Goal: Information Seeking & Learning: Find specific fact

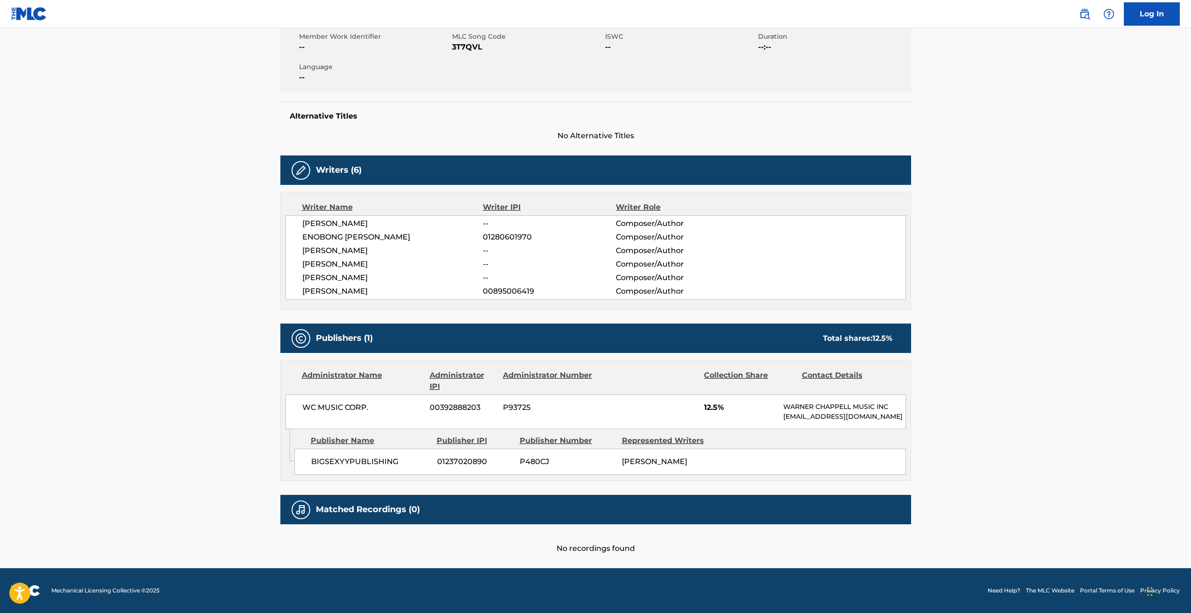
scroll to position [183, 0]
click at [721, 402] on span "12.5%" at bounding box center [740, 407] width 72 height 11
drag, startPoint x: 372, startPoint y: 223, endPoint x: 353, endPoint y: 244, distance: 29.1
drag, startPoint x: 353, startPoint y: 244, endPoint x: 228, endPoint y: 258, distance: 125.3
click at [228, 258] on main "< Back to public search results Copy work link 304 Work Detail Member Work Iden…" at bounding box center [595, 211] width 1191 height 713
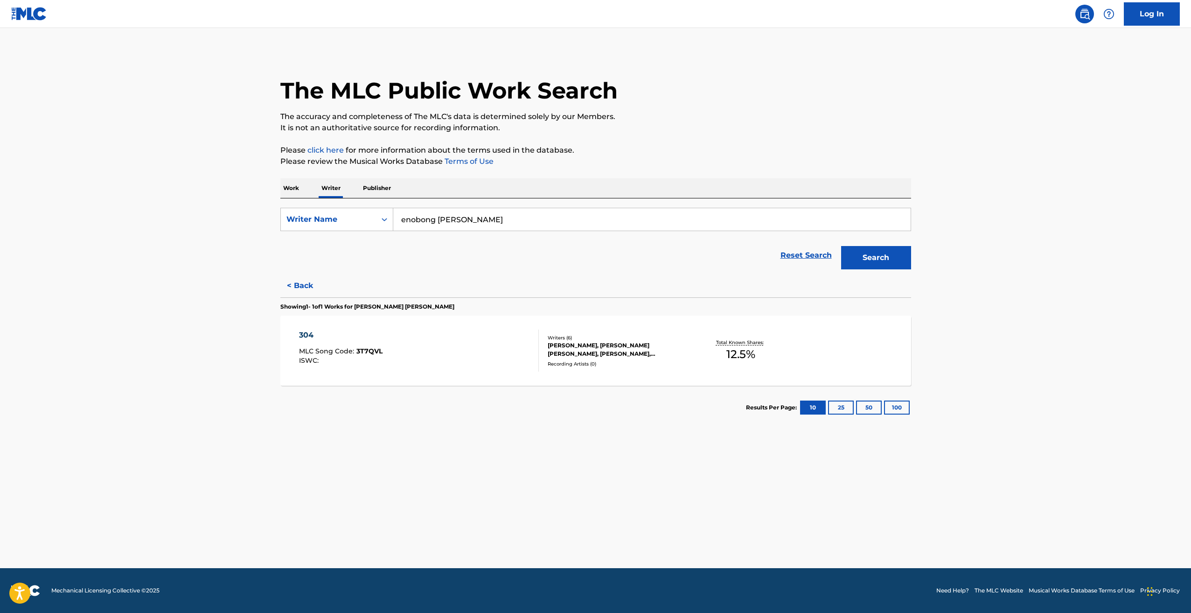
click at [302, 287] on button "< Back" at bounding box center [308, 285] width 56 height 23
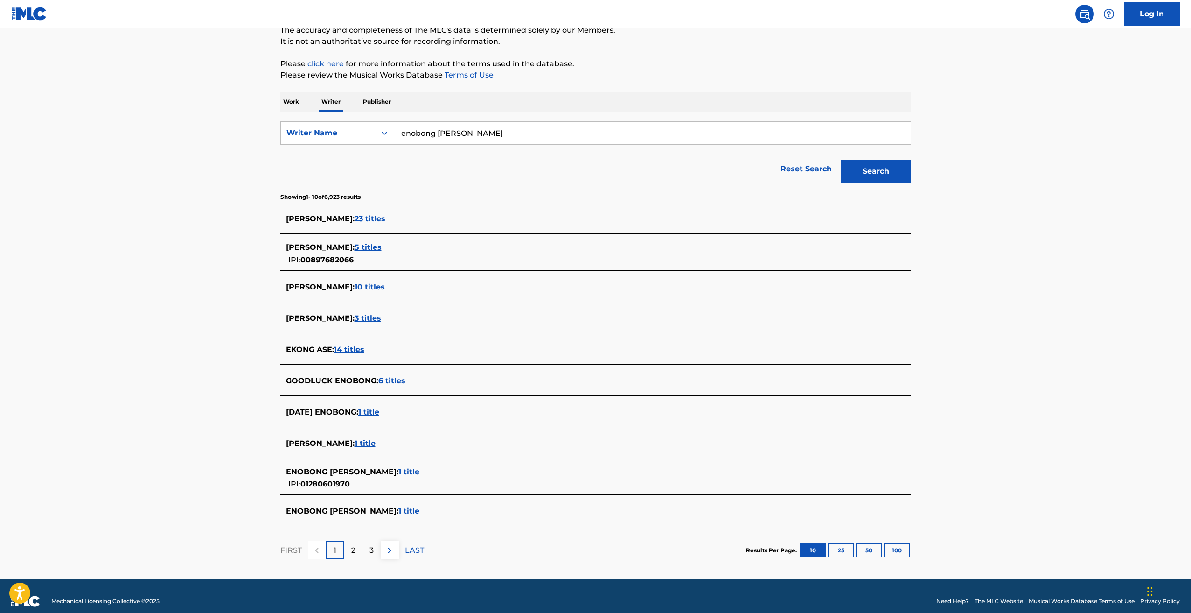
scroll to position [97, 0]
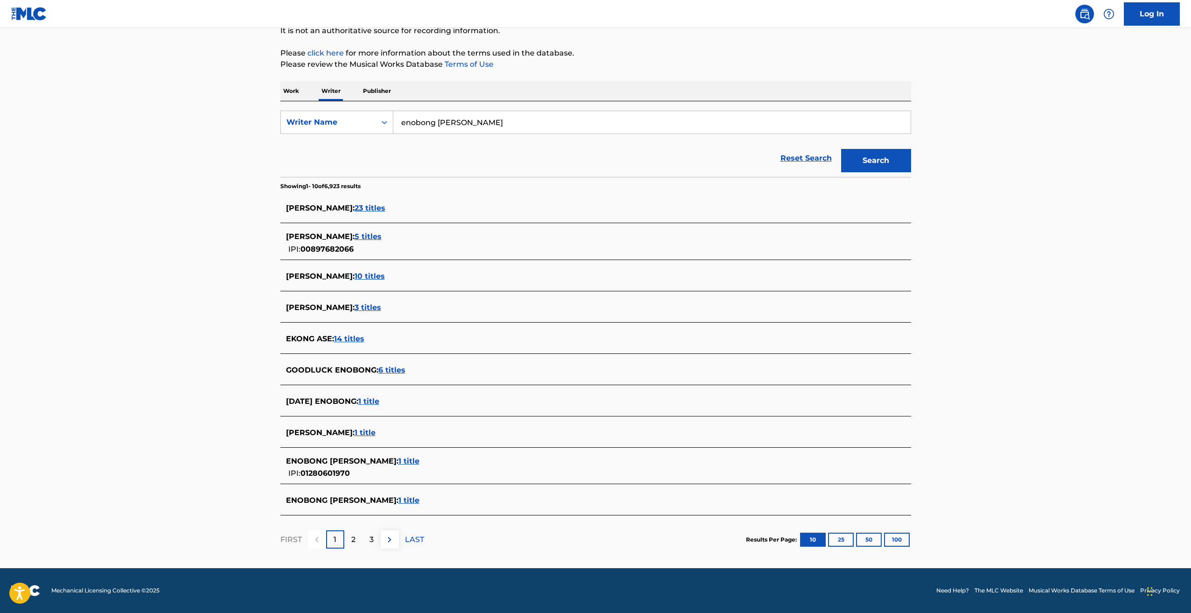
click at [409, 460] on span "1 title" at bounding box center [408, 460] width 21 height 9
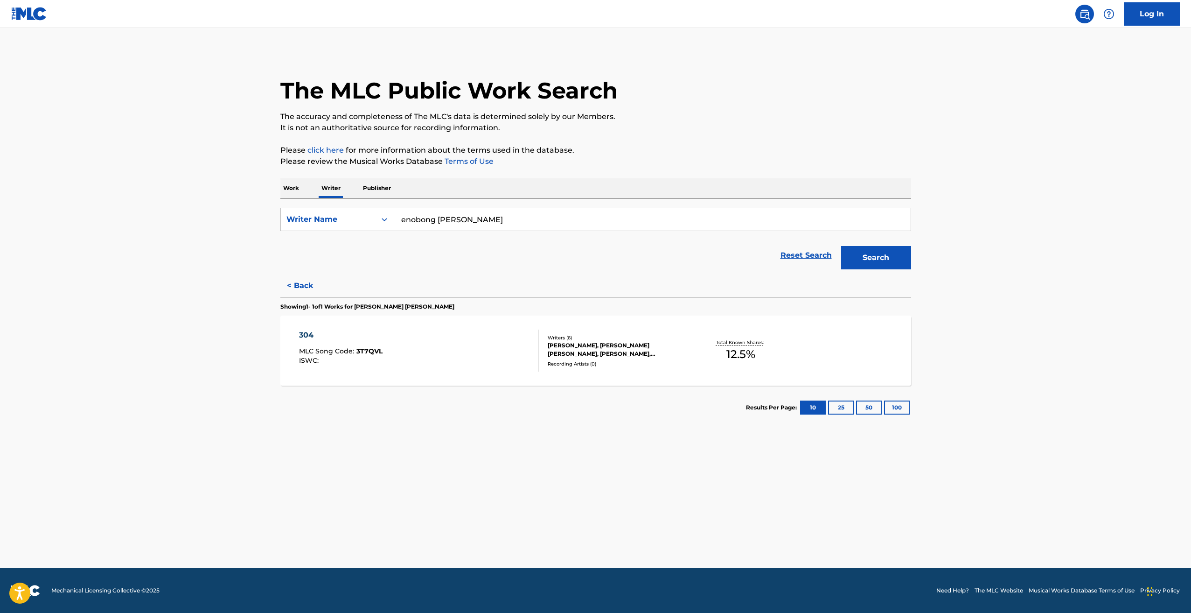
click at [306, 280] on button "< Back" at bounding box center [308, 285] width 56 height 23
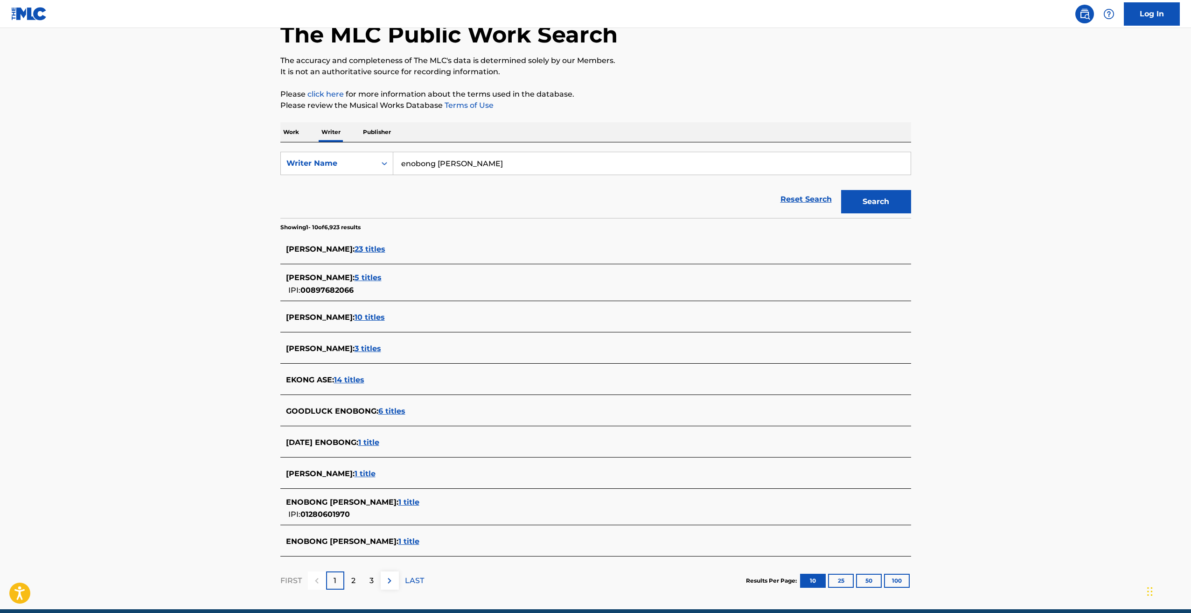
scroll to position [50, 0]
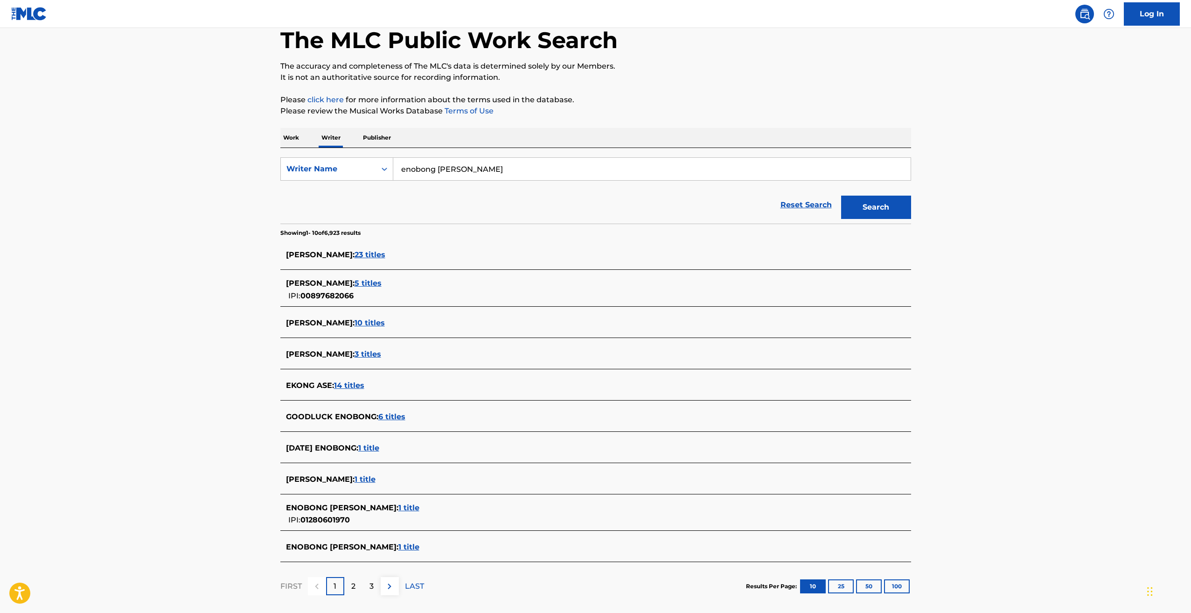
click at [352, 585] on p "2" at bounding box center [353, 585] width 4 height 11
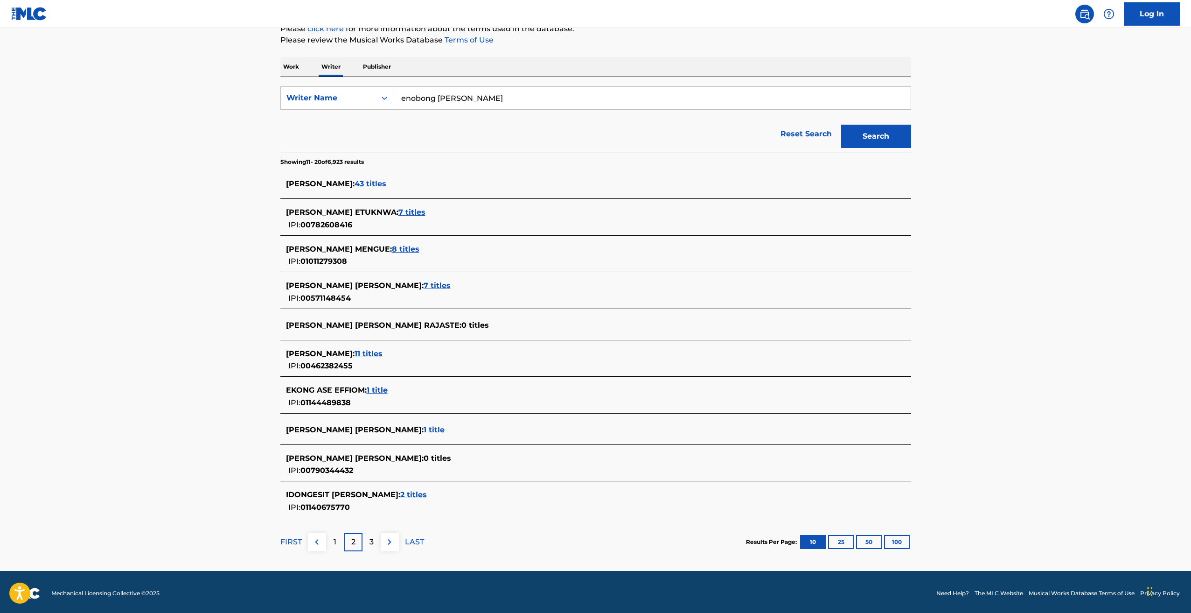
scroll to position [124, 0]
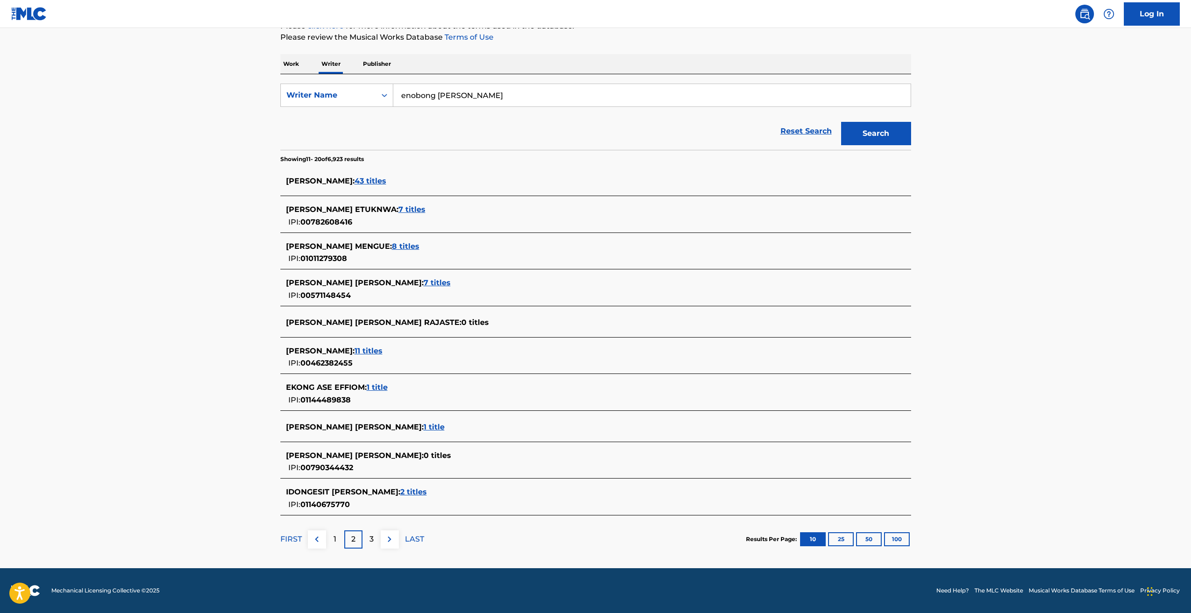
click at [368, 537] on div "3" at bounding box center [371, 539] width 18 height 18
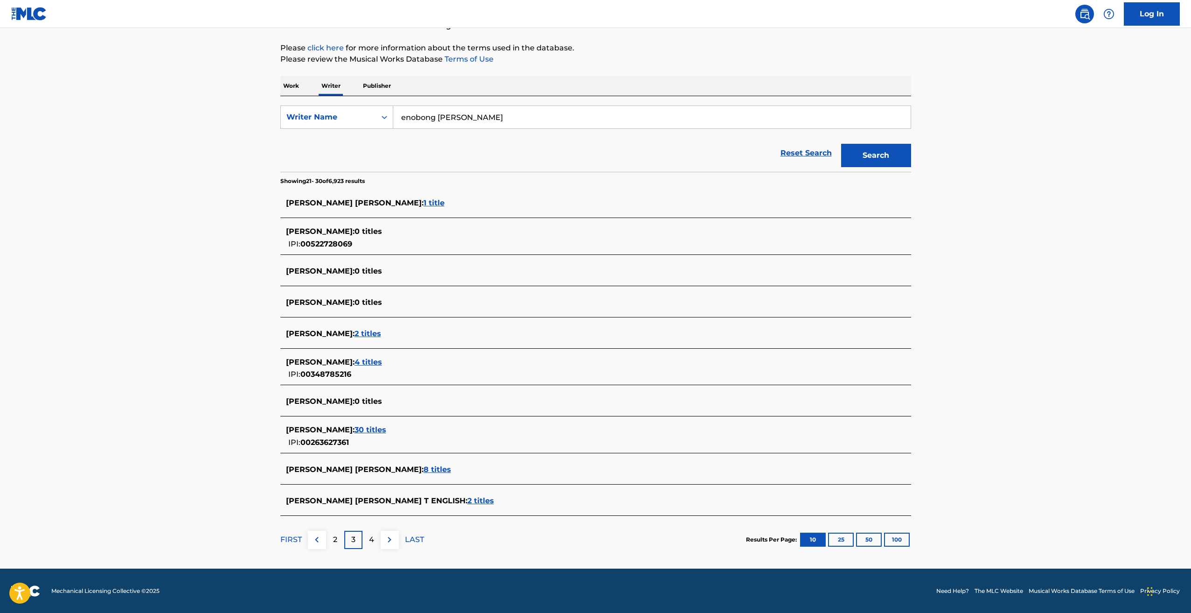
scroll to position [103, 0]
drag, startPoint x: 508, startPoint y: 122, endPoint x: 312, endPoint y: 118, distance: 195.5
click at [312, 125] on div "SearchWithCriteria8899a564-03cb-4d1e-9f72-3747ad275106 Writer Name enobong kenn…" at bounding box center [595, 116] width 631 height 23
click at [292, 89] on p "Work" at bounding box center [290, 86] width 21 height 20
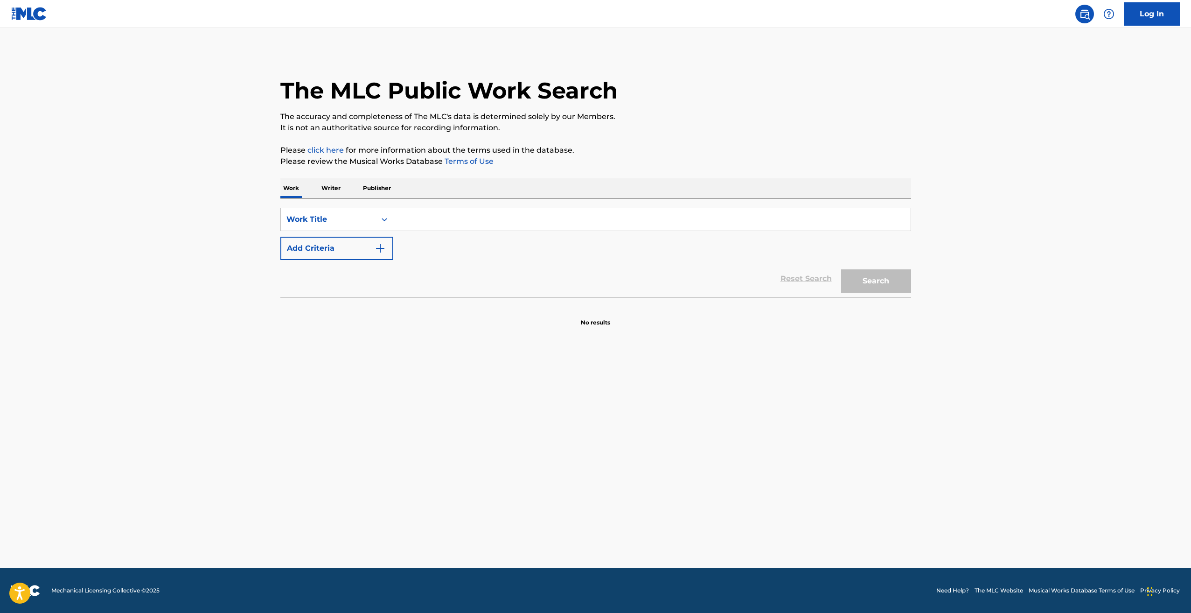
click at [429, 216] on input "Search Form" at bounding box center [651, 219] width 517 height 22
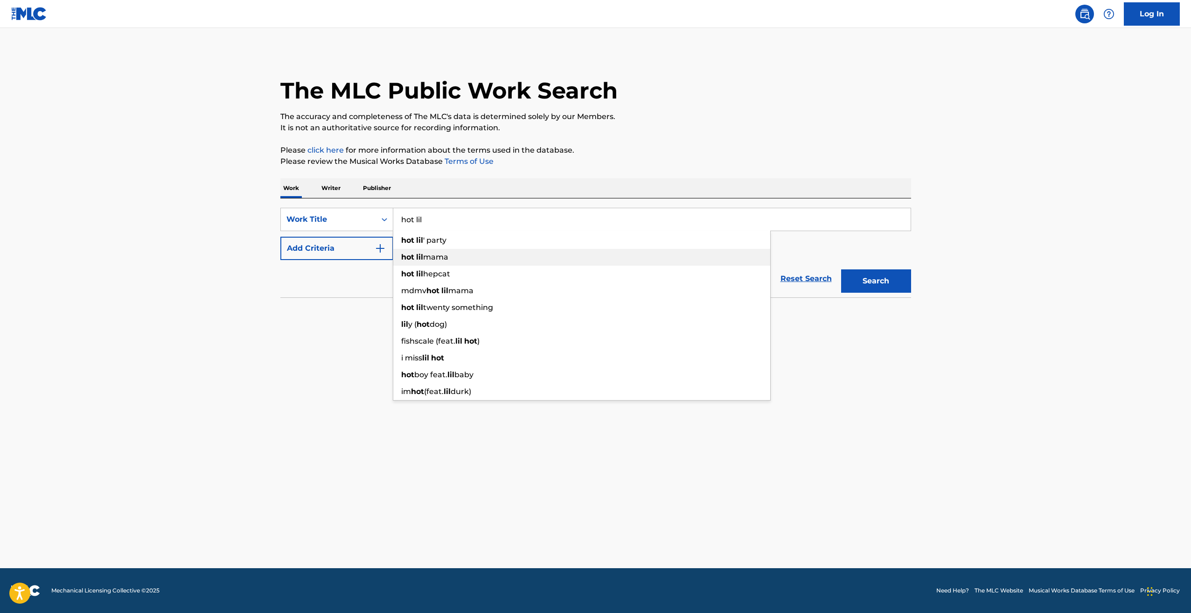
click at [431, 252] on span "mama" at bounding box center [435, 256] width 25 height 9
type input "hot lil mama"
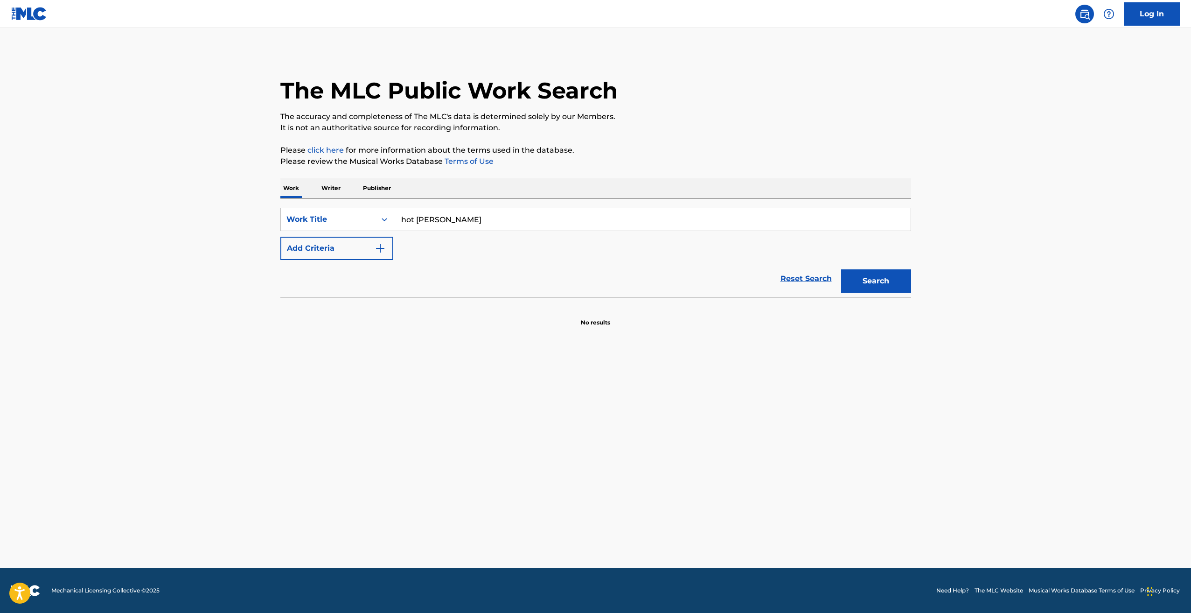
click at [881, 276] on button "Search" at bounding box center [876, 280] width 70 height 23
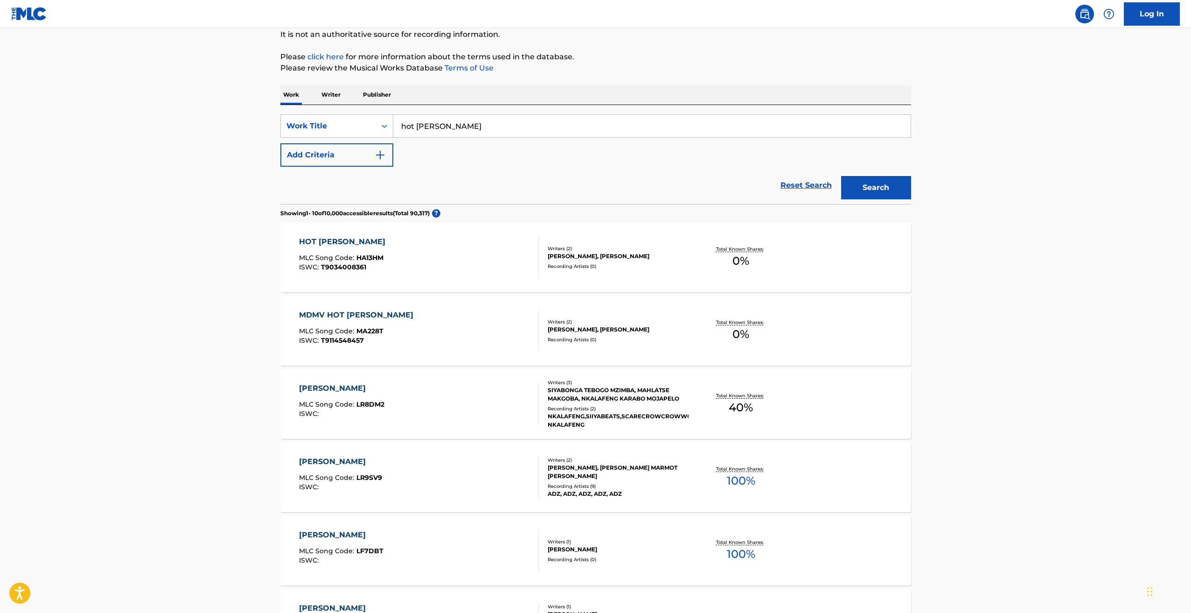
scroll to position [187, 0]
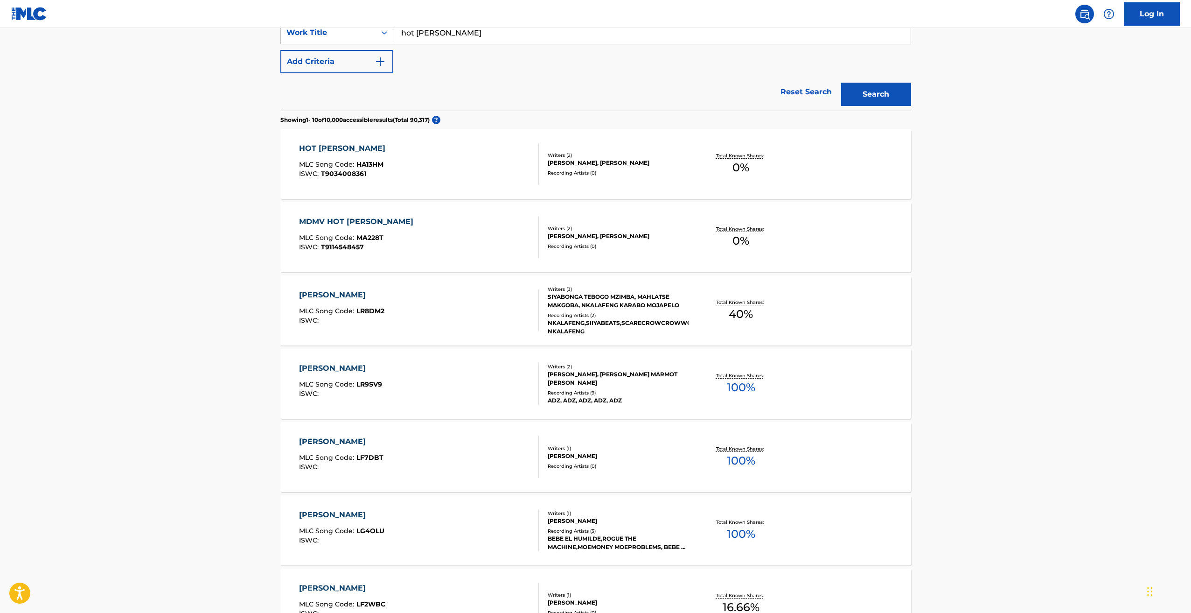
click at [416, 148] on div "HOT LIL MAMA MLC Song Code : HA13HM ISWC : T9034008361" at bounding box center [419, 164] width 240 height 42
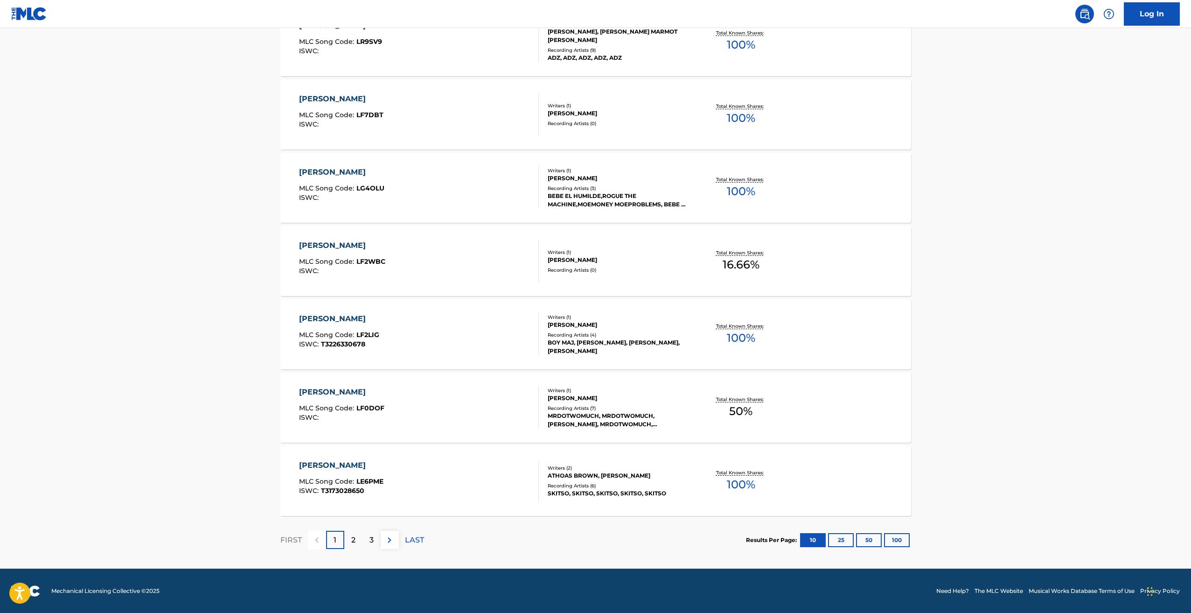
scroll to position [529, 0]
drag, startPoint x: 356, startPoint y: 535, endPoint x: 380, endPoint y: 505, distance: 38.5
click at [356, 534] on div "2" at bounding box center [353, 539] width 18 height 18
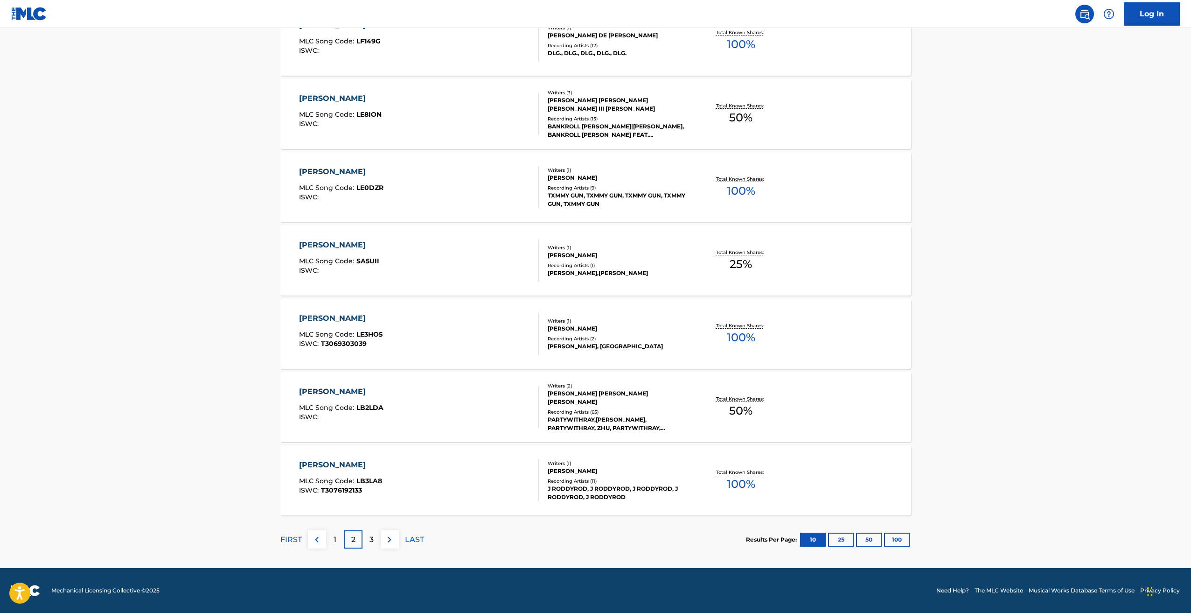
click at [369, 540] on div "3" at bounding box center [371, 539] width 18 height 18
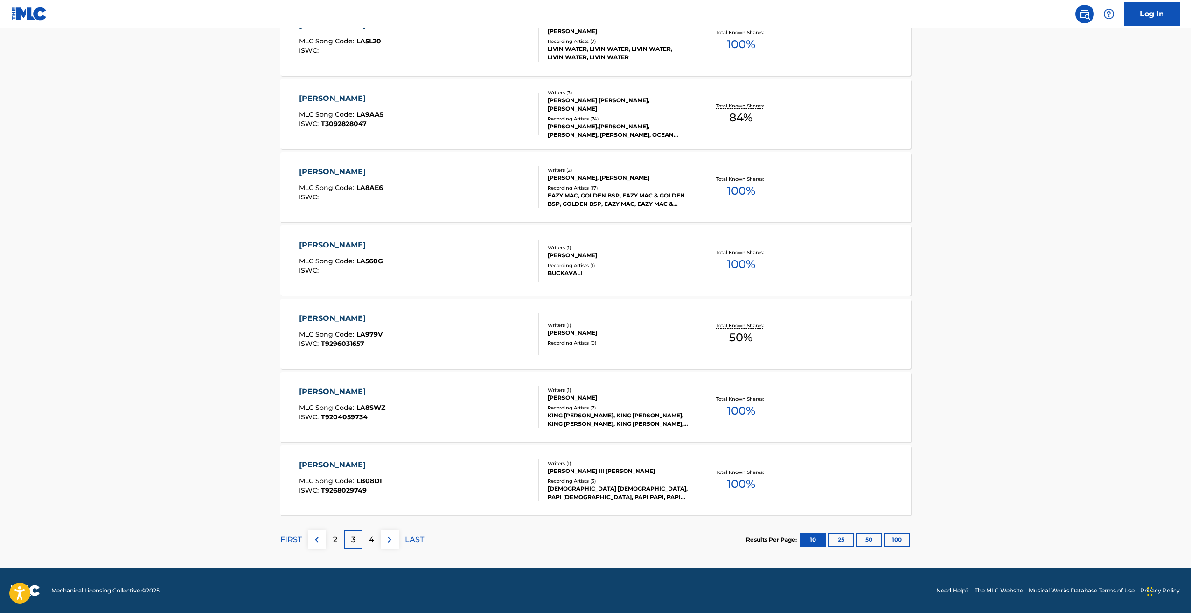
click at [373, 535] on p "4" at bounding box center [371, 539] width 5 height 11
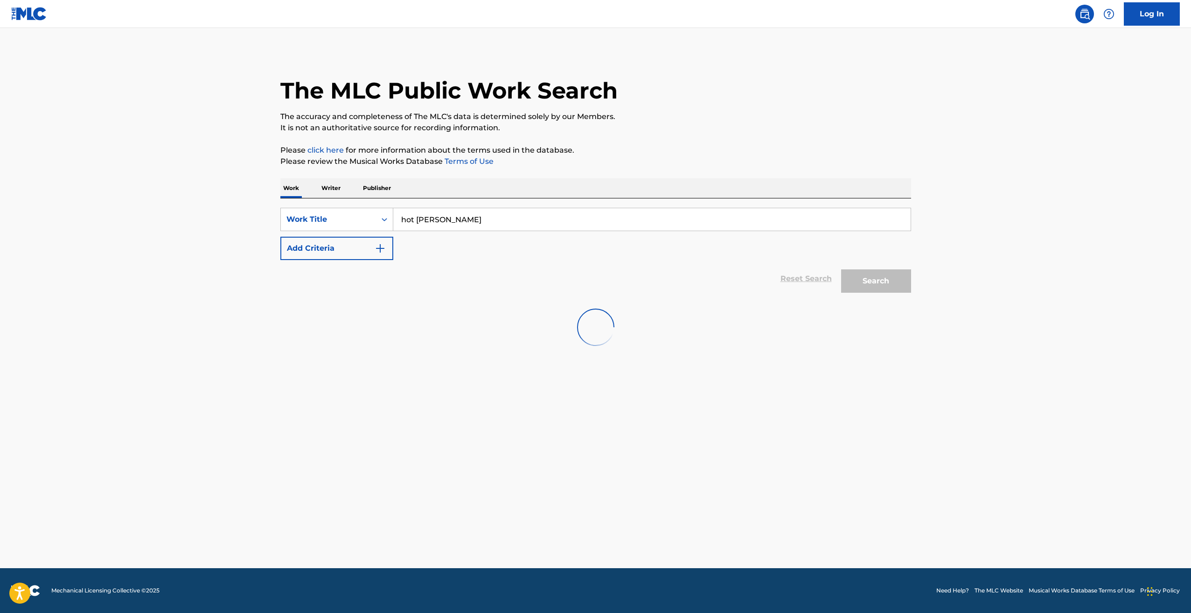
scroll to position [0, 0]
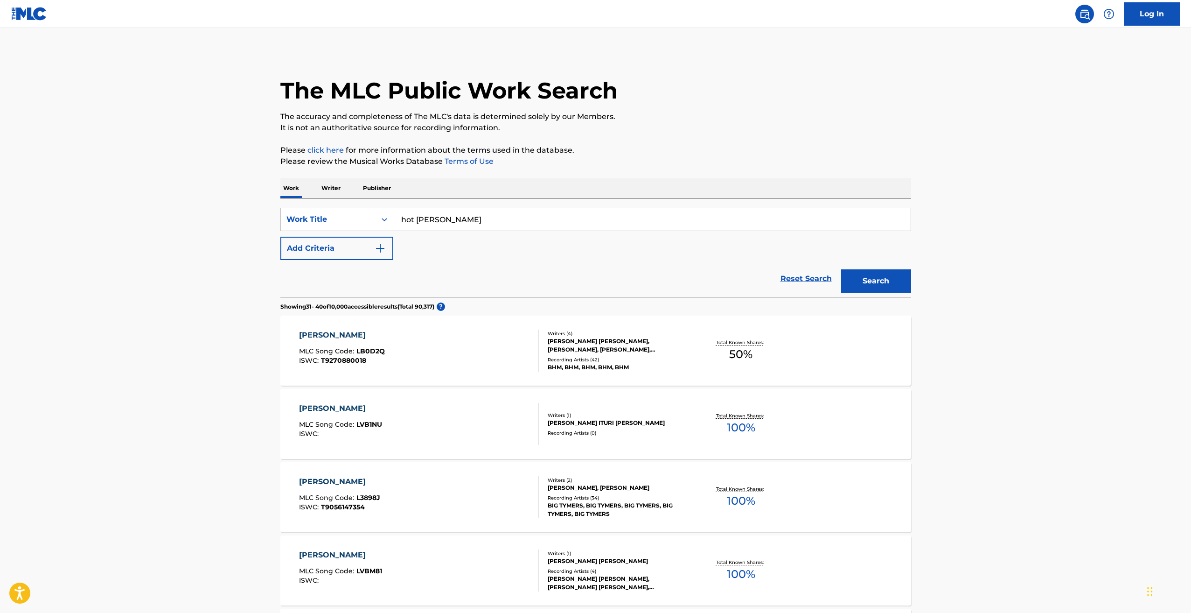
click at [508, 226] on input "hot lil mama" at bounding box center [651, 219] width 517 height 22
click at [338, 188] on p "Writer" at bounding box center [331, 188] width 25 height 20
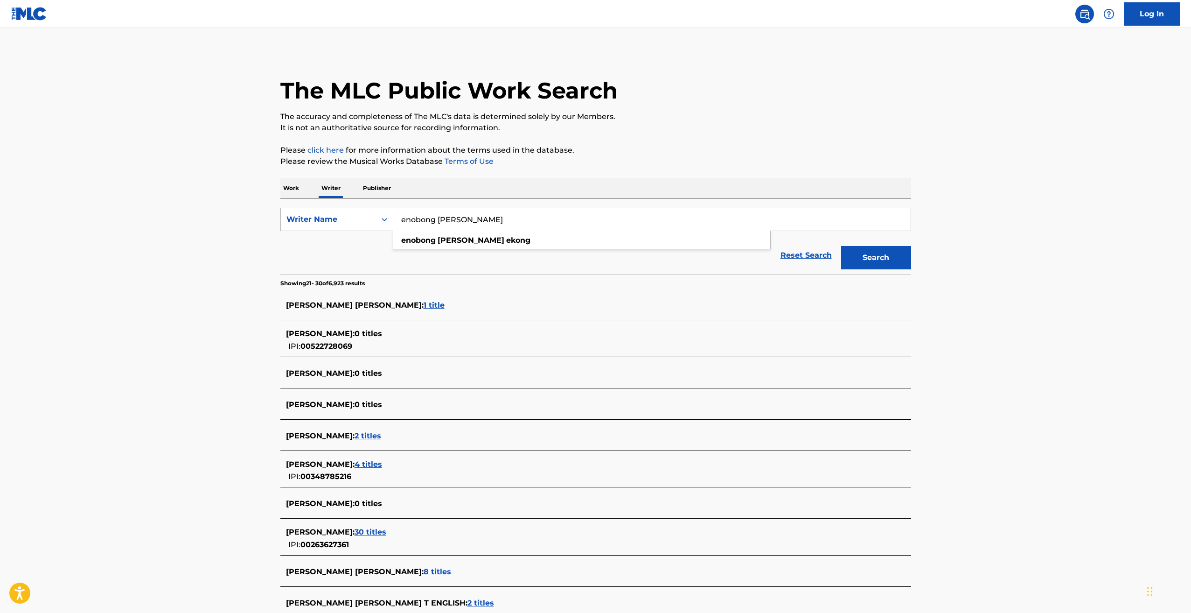
drag, startPoint x: 522, startPoint y: 220, endPoint x: 374, endPoint y: 217, distance: 148.8
click at [374, 217] on div "SearchWithCriteria8899a564-03cb-4d1e-9f72-3747ad275106 Writer Name enobong kenn…" at bounding box center [595, 219] width 631 height 23
click at [841, 246] on button "Search" at bounding box center [876, 257] width 70 height 23
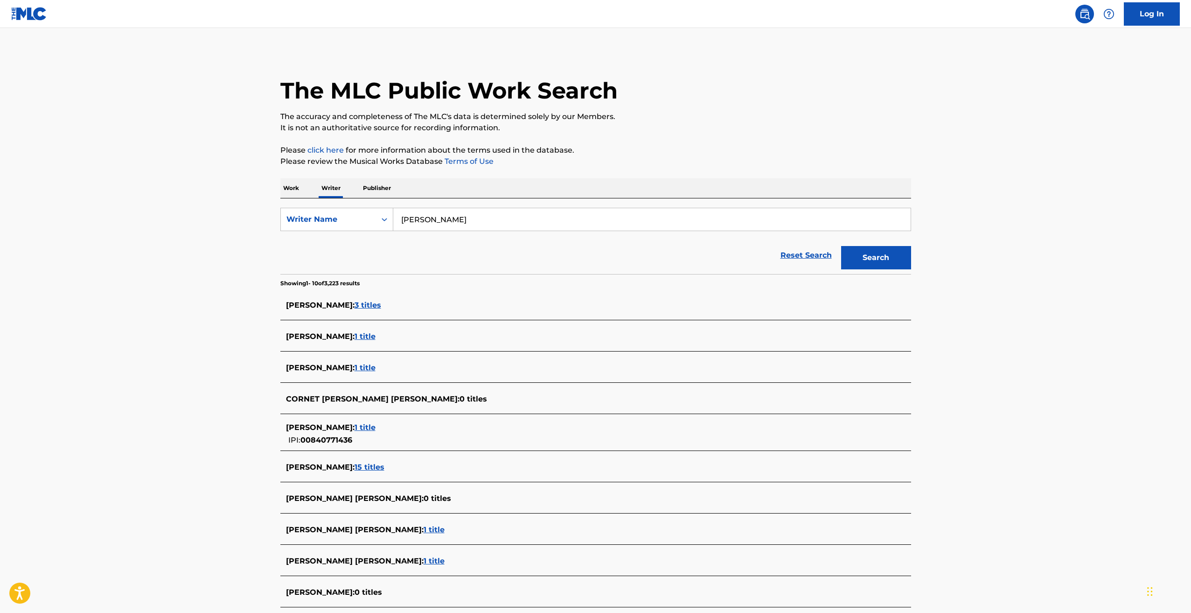
click at [426, 220] on input "jaiyden alexis" at bounding box center [651, 219] width 517 height 22
click at [436, 239] on strong "alexis" at bounding box center [460, 240] width 67 height 9
click at [854, 250] on button "Search" at bounding box center [876, 257] width 70 height 23
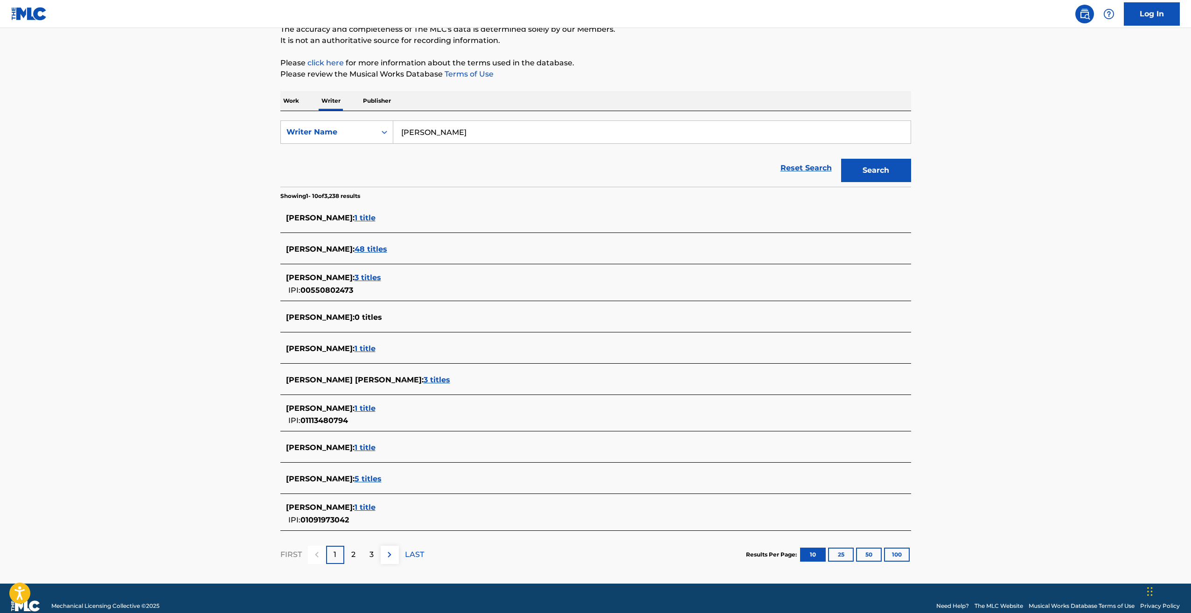
scroll to position [103, 0]
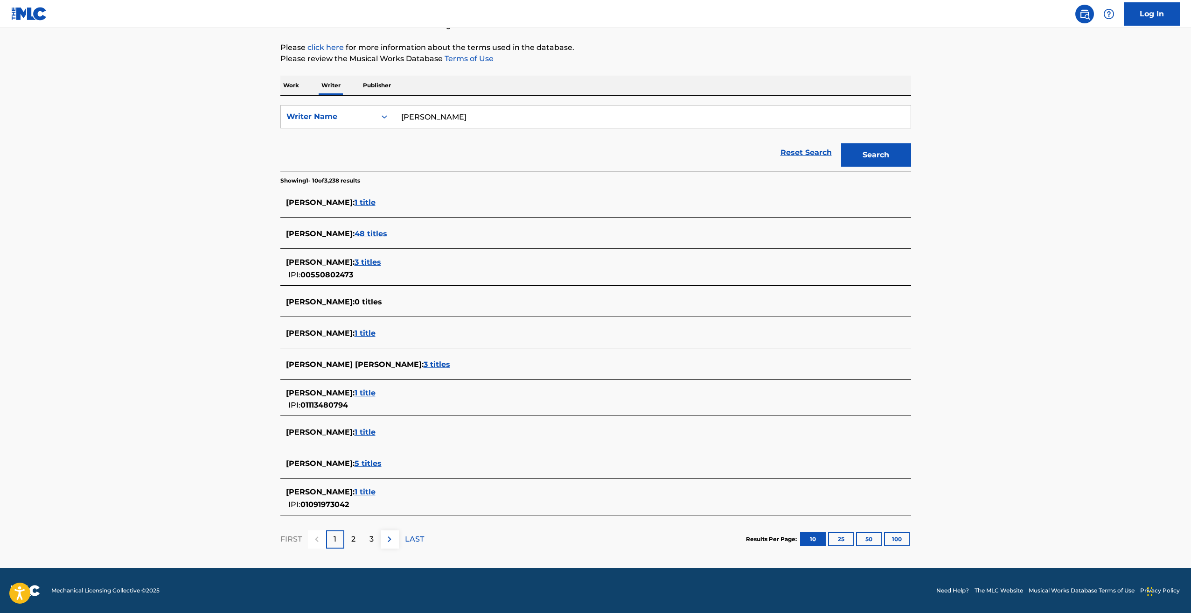
click at [355, 462] on span "5 titles" at bounding box center [368, 463] width 27 height 9
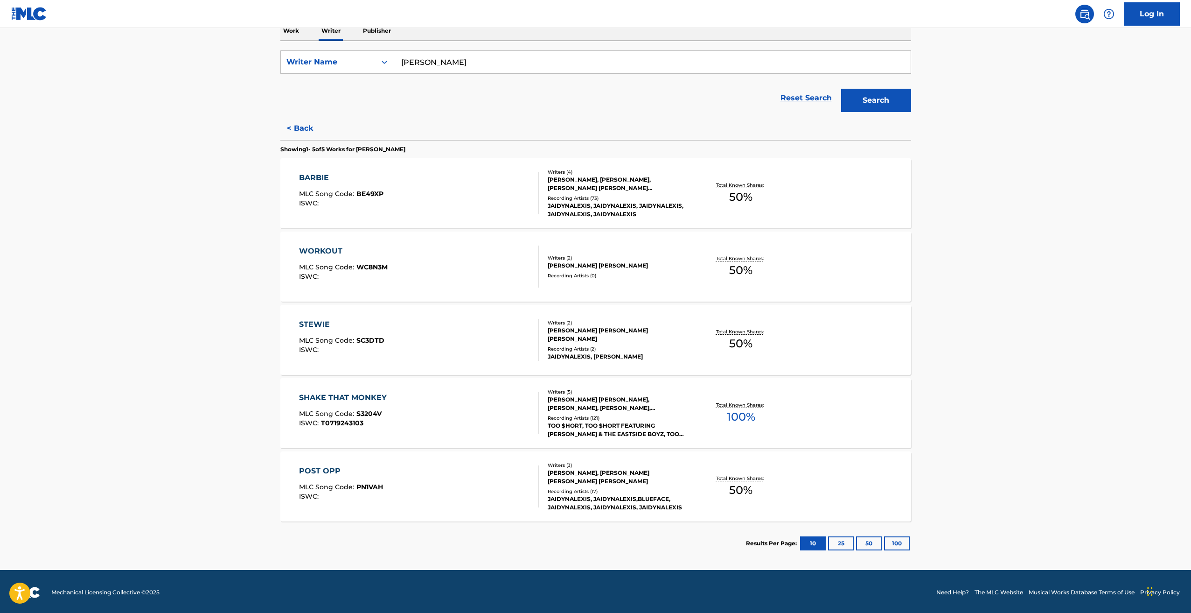
scroll to position [159, 0]
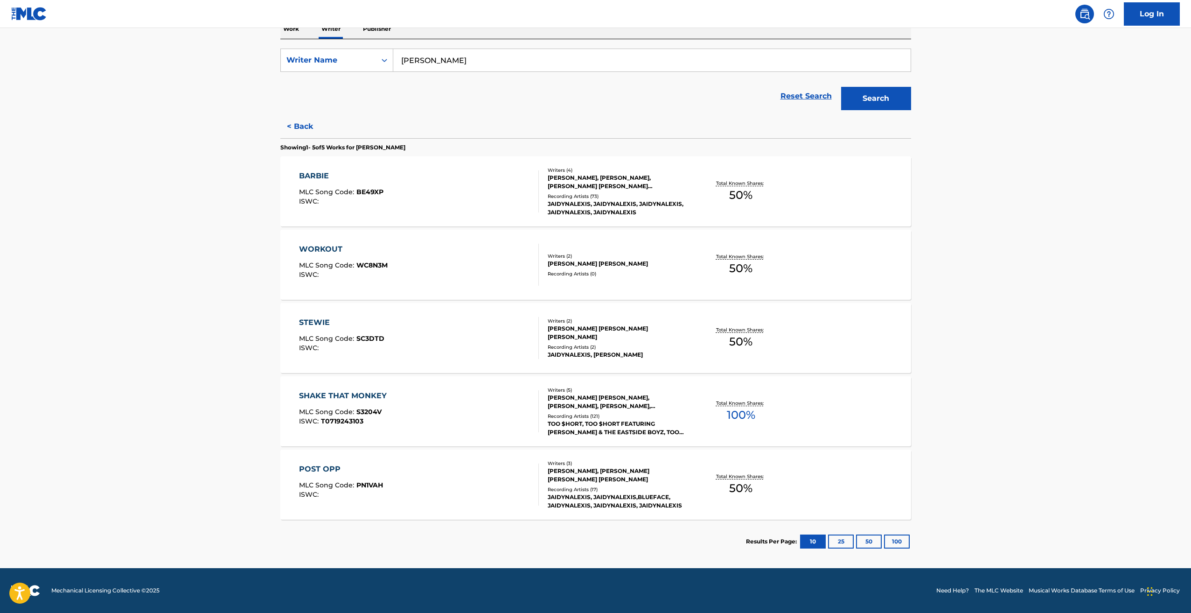
click at [301, 123] on button "< Back" at bounding box center [308, 126] width 56 height 23
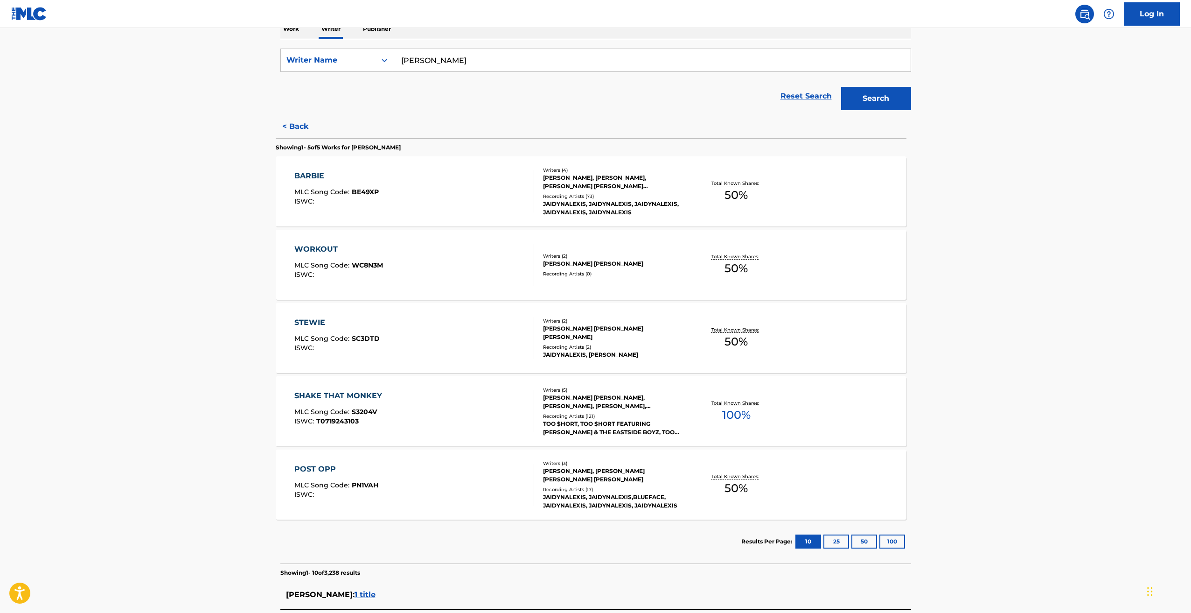
scroll to position [103, 0]
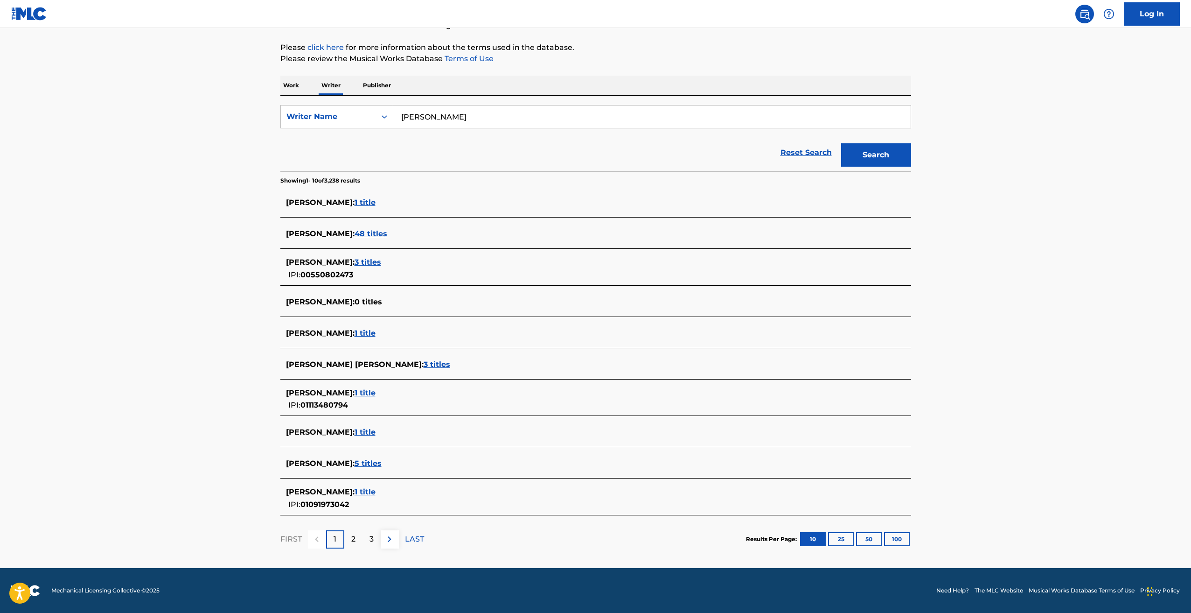
click at [356, 536] on div "2" at bounding box center [353, 539] width 18 height 18
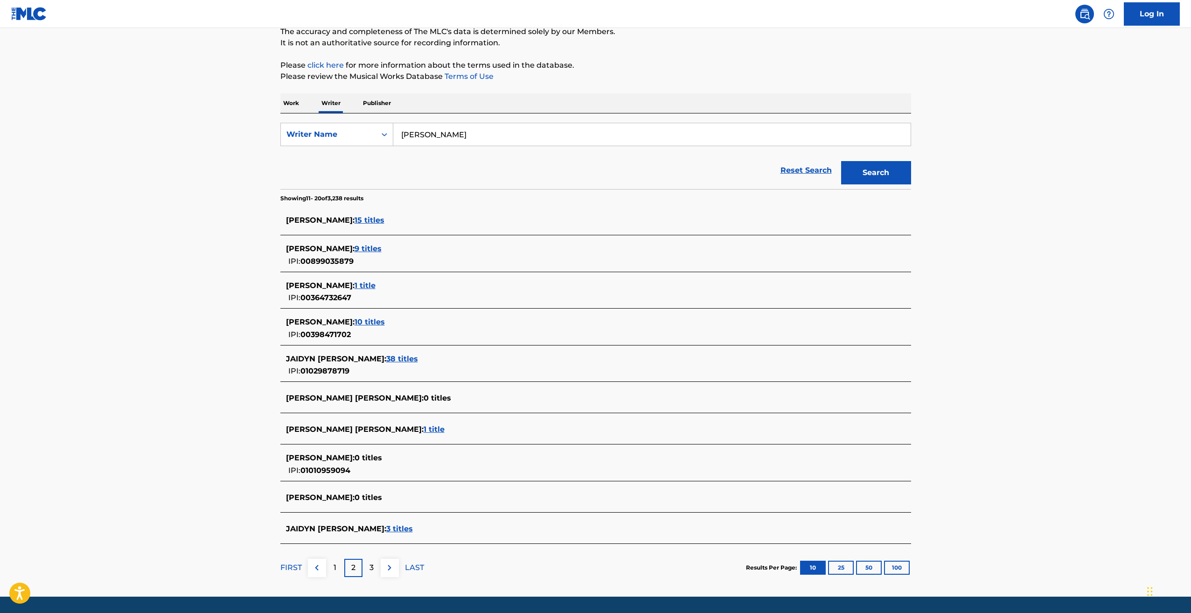
scroll to position [93, 0]
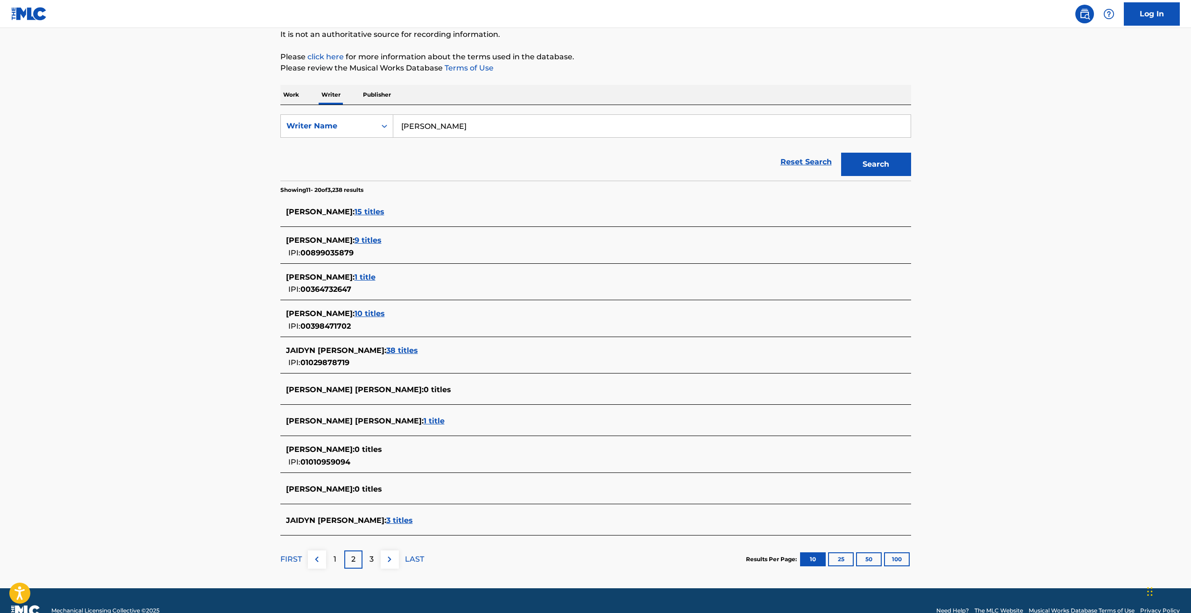
click at [371, 558] on p "3" at bounding box center [371, 558] width 4 height 11
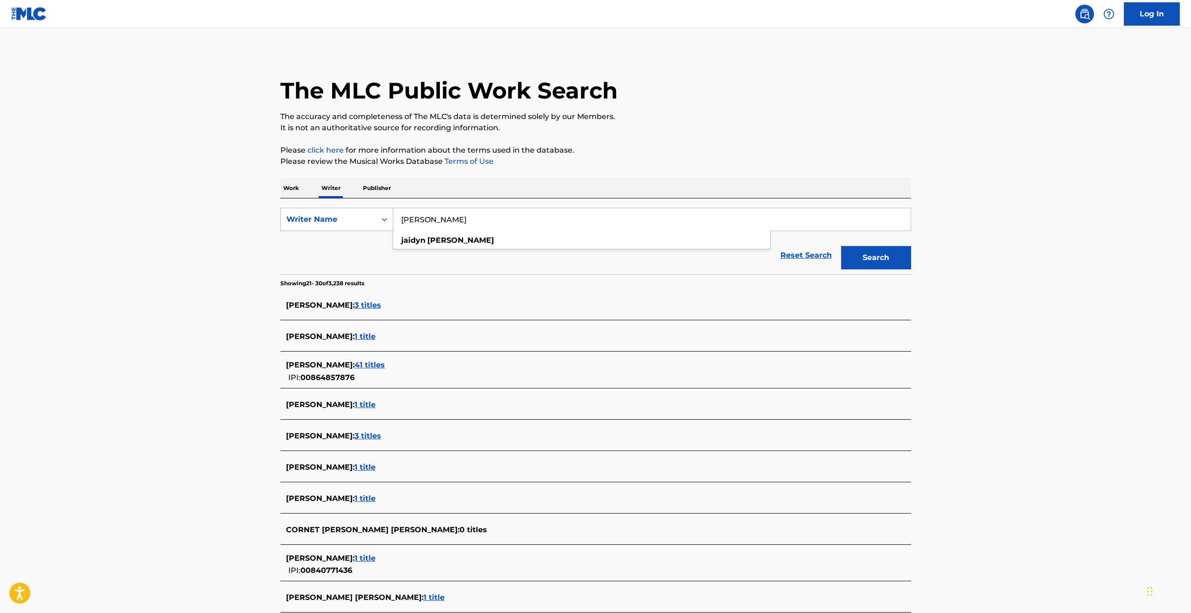
drag, startPoint x: 455, startPoint y: 224, endPoint x: 343, endPoint y: 212, distance: 112.2
click at [344, 212] on div "SearchWithCriteria8899a564-03cb-4d1e-9f72-3747ad275106 Writer Name jaidyn alexi…" at bounding box center [595, 219] width 631 height 23
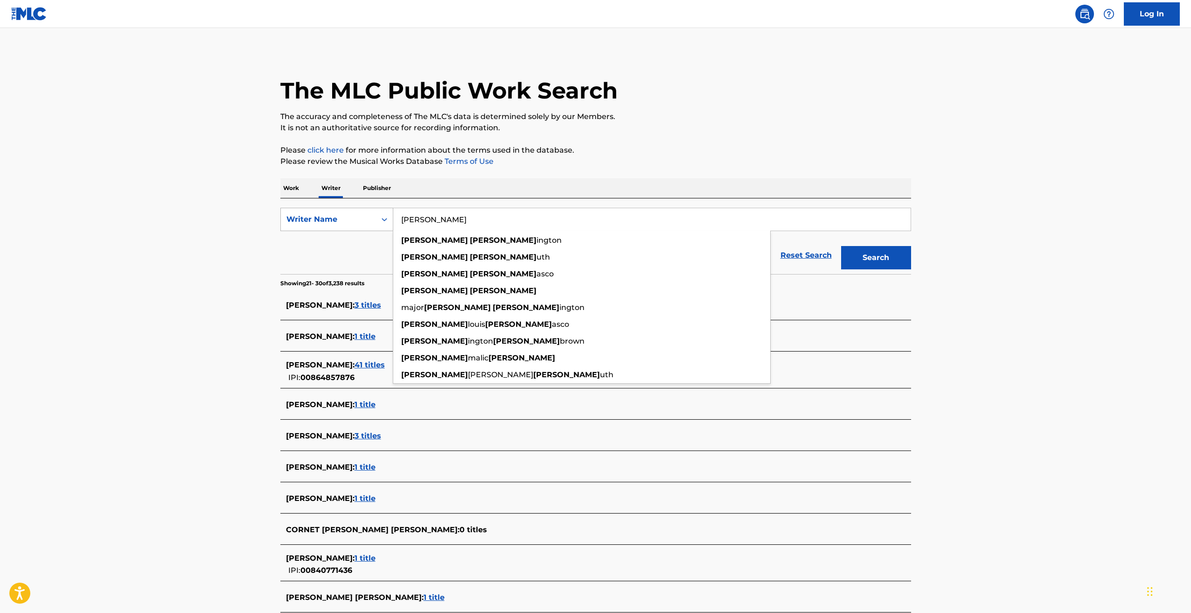
type input "darren carr"
click at [841, 246] on button "Search" at bounding box center [876, 257] width 70 height 23
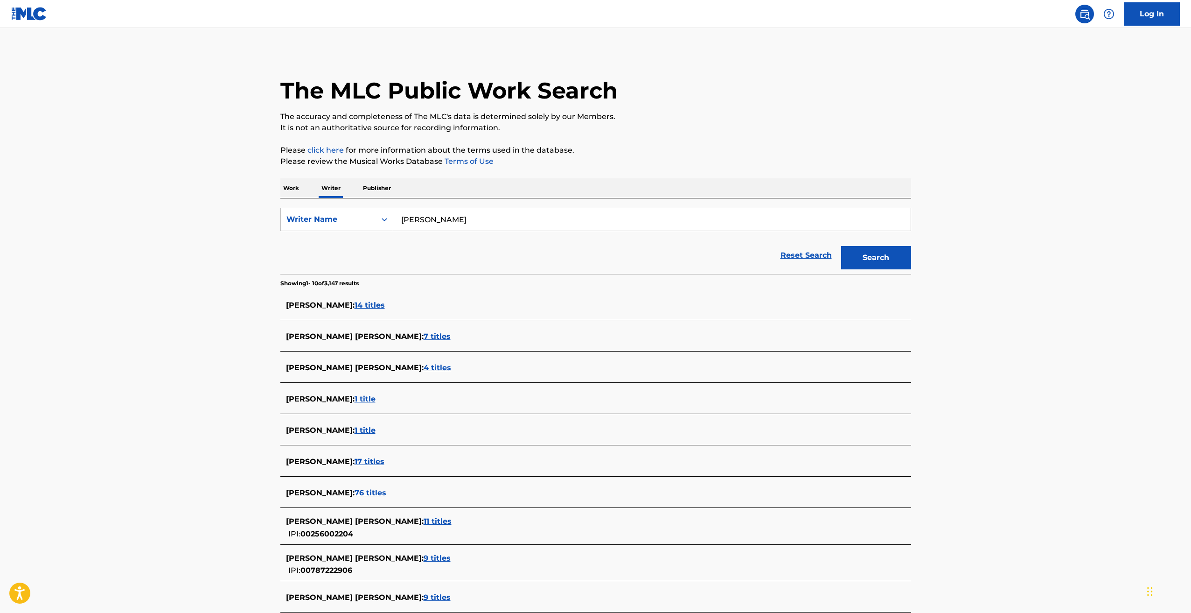
click at [360, 305] on span "14 titles" at bounding box center [370, 304] width 30 height 9
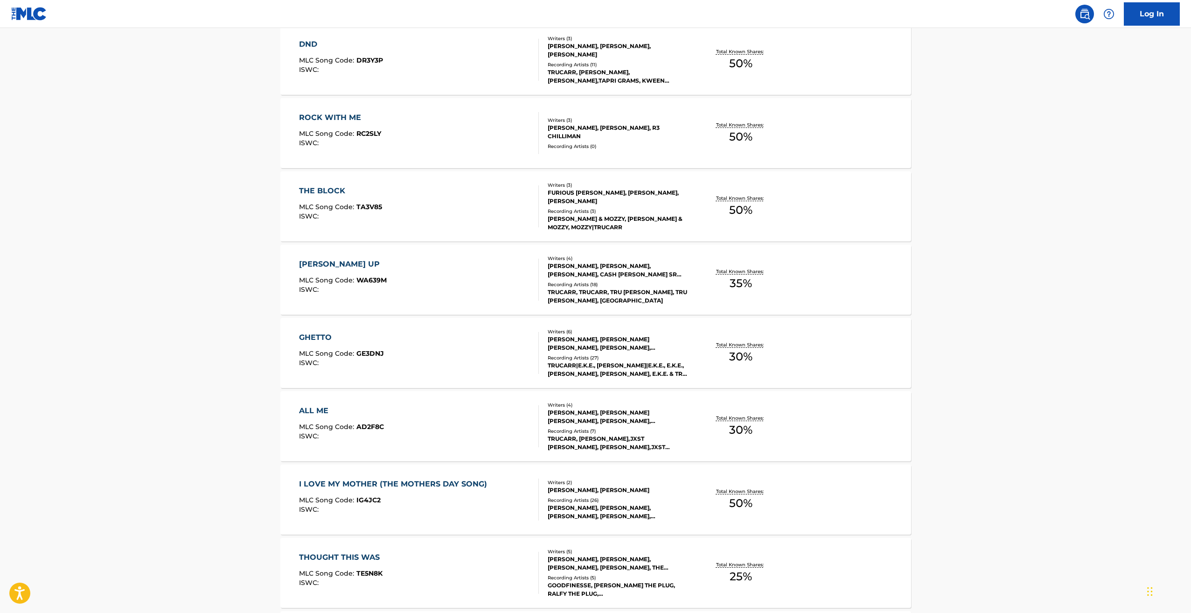
scroll to position [373, 0]
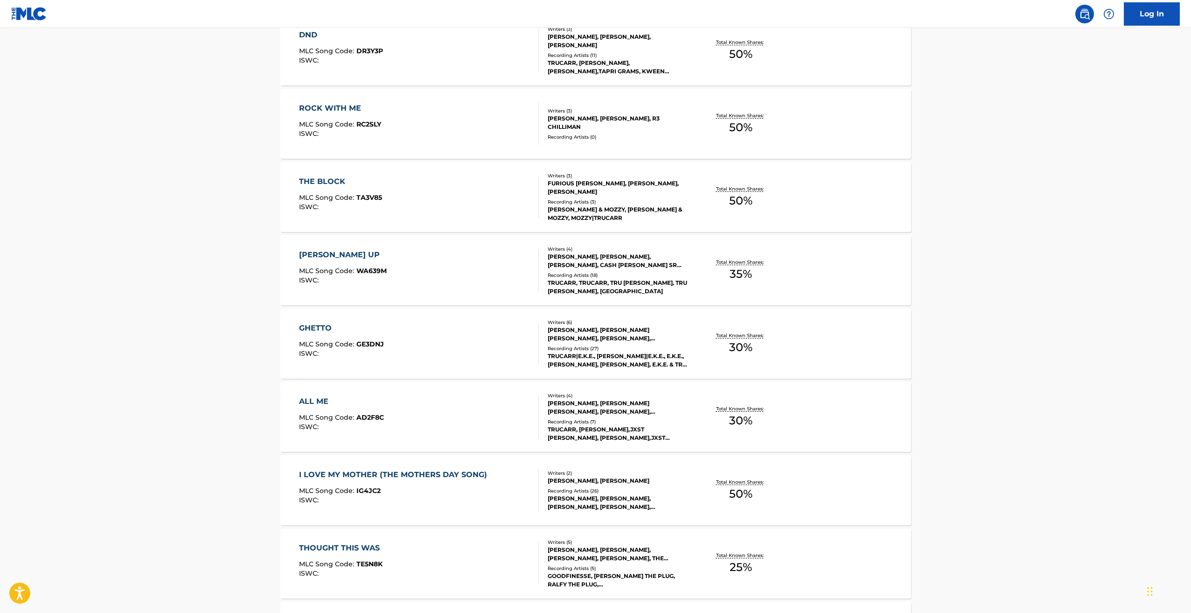
click at [603, 334] on div "SHAWNDELL MACKEY, TREVIS MICHAEL BARNES, DARREN CARR, CASH MCELROY SR JONES, RI…" at bounding box center [618, 334] width 141 height 17
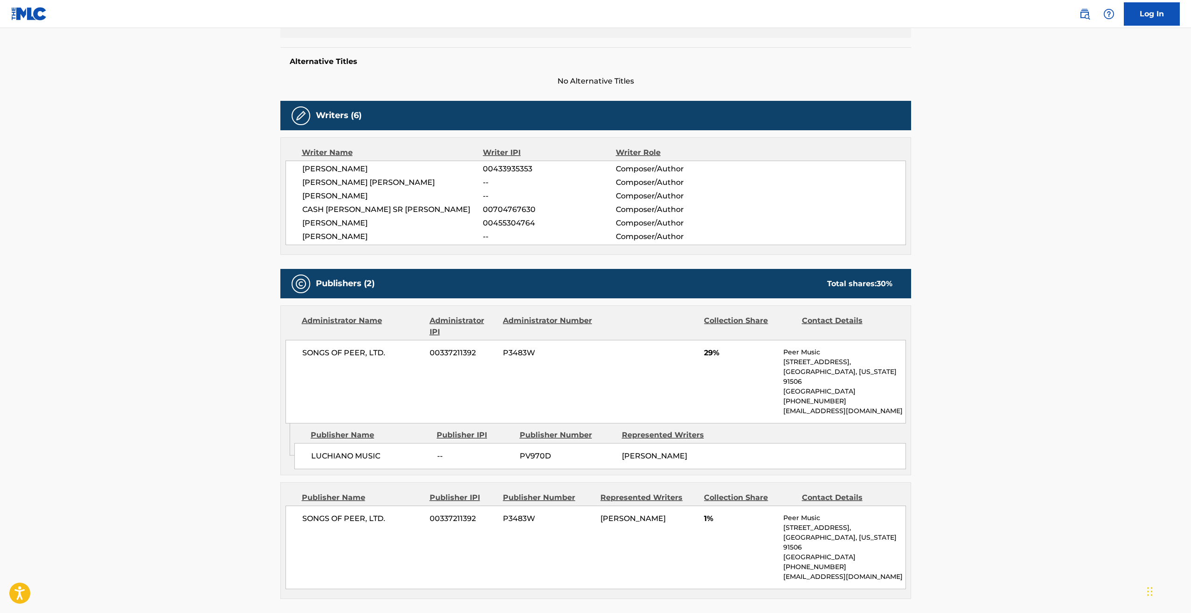
scroll to position [233, 0]
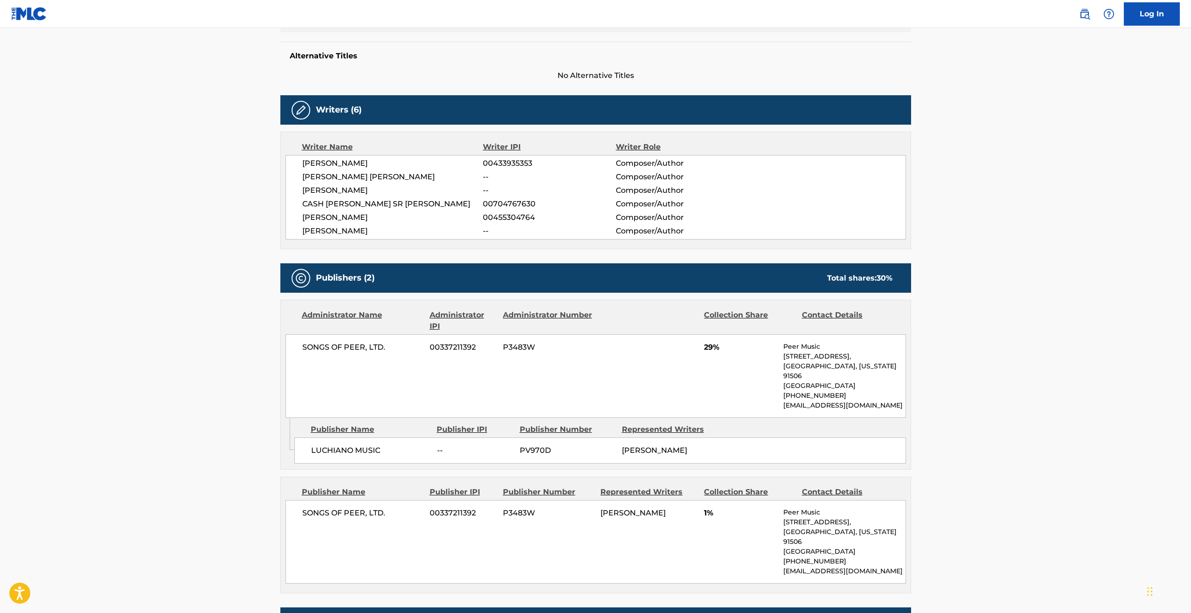
drag, startPoint x: 303, startPoint y: 160, endPoint x: 433, endPoint y: 239, distance: 152.2
click at [433, 239] on div "Writer Name Writer IPI Writer Role SHAWNDELL MACKEY 00433935353 Composer/Author…" at bounding box center [595, 191] width 631 height 118
click at [259, 245] on main "< Back to public search results Copy work link GHETTO Work Detail Member Work I…" at bounding box center [595, 386] width 1191 height 1182
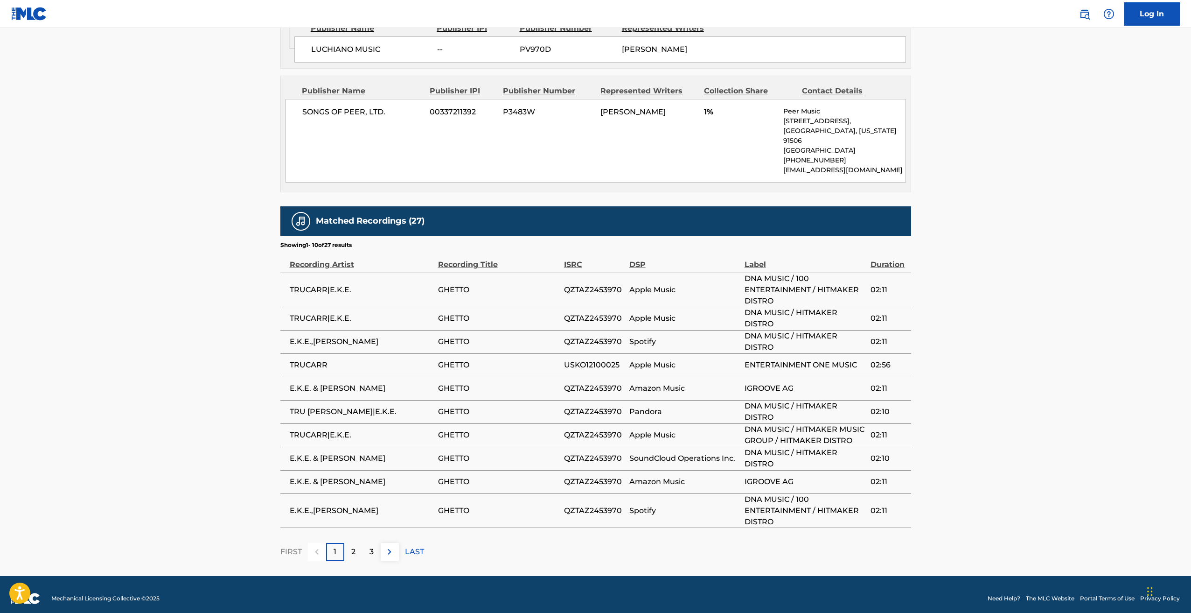
scroll to position [642, 0]
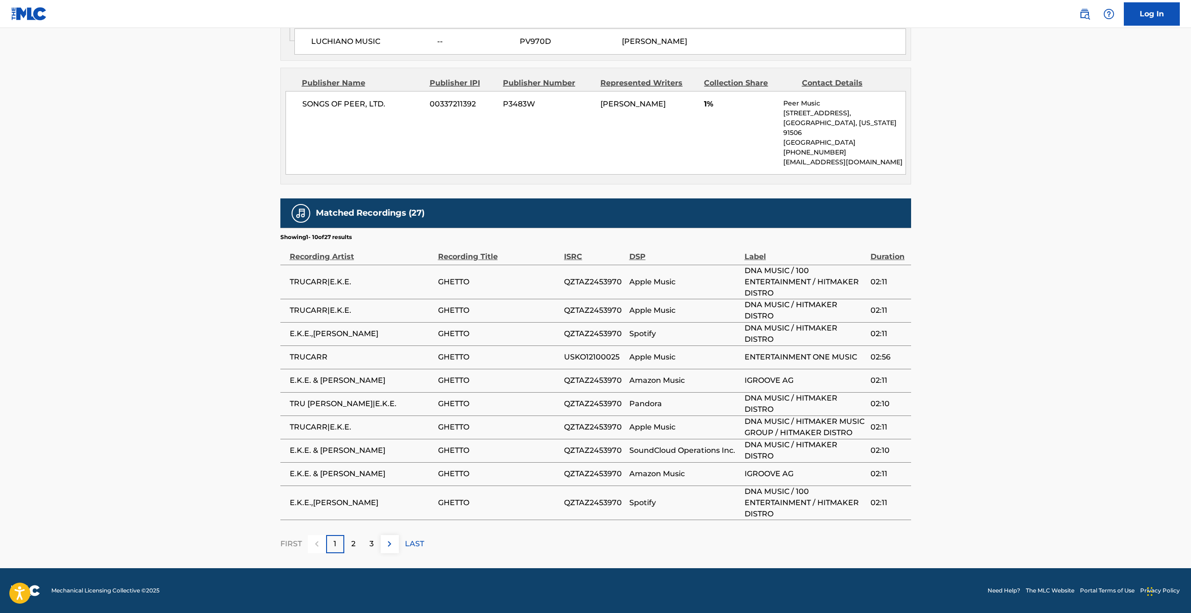
click at [355, 541] on div "2" at bounding box center [353, 544] width 18 height 18
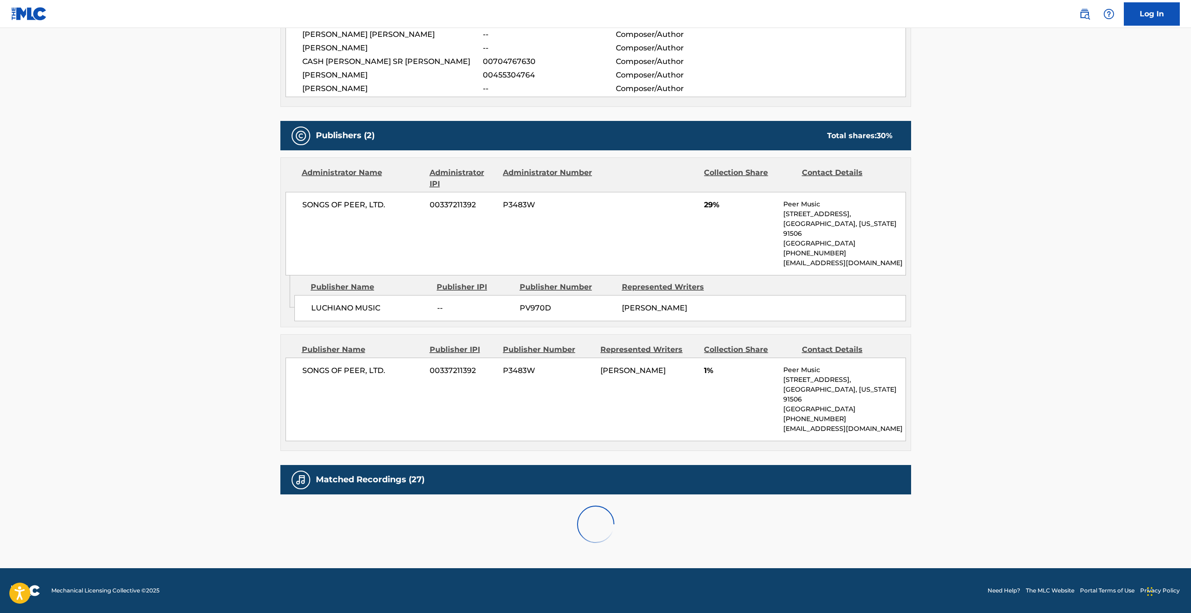
scroll to position [620, 0]
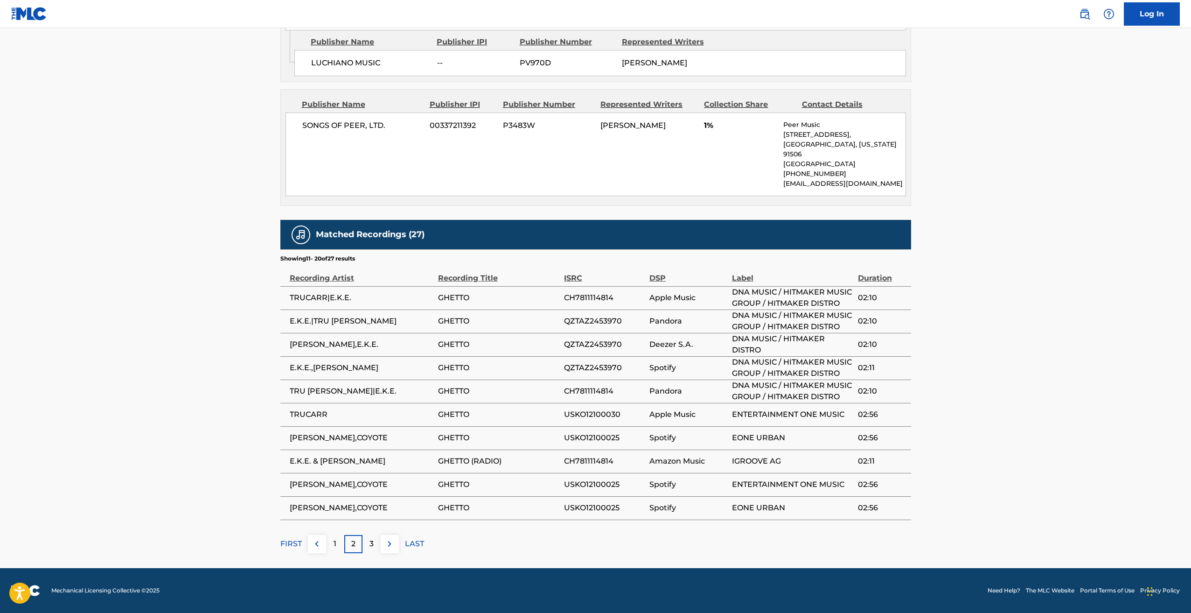
click at [374, 545] on div "3" at bounding box center [371, 544] width 18 height 18
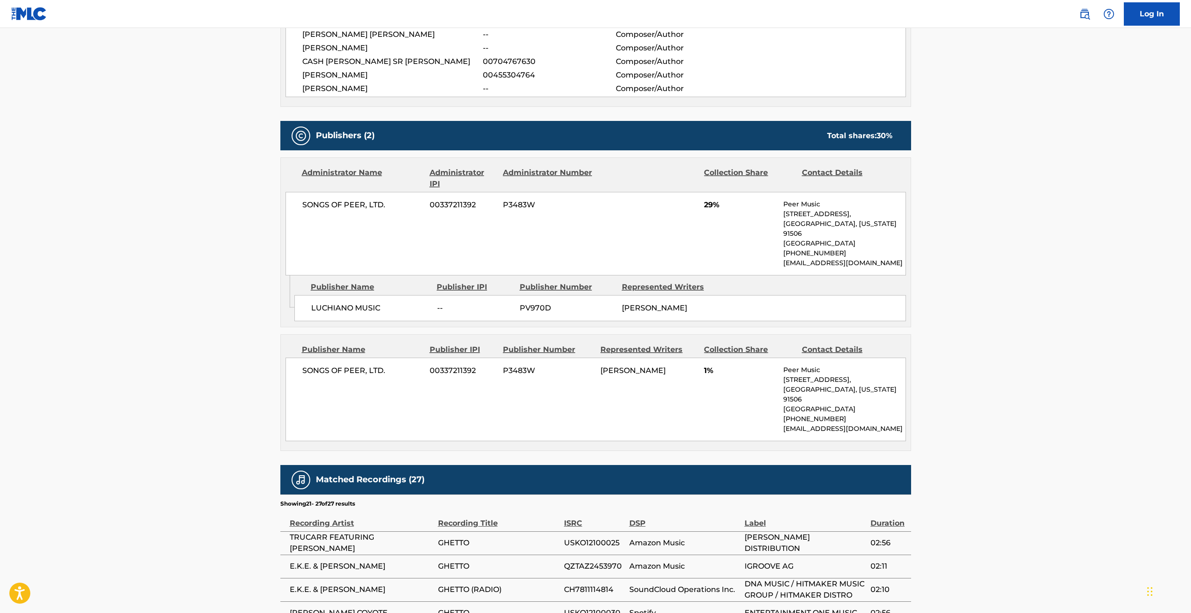
scroll to position [561, 0]
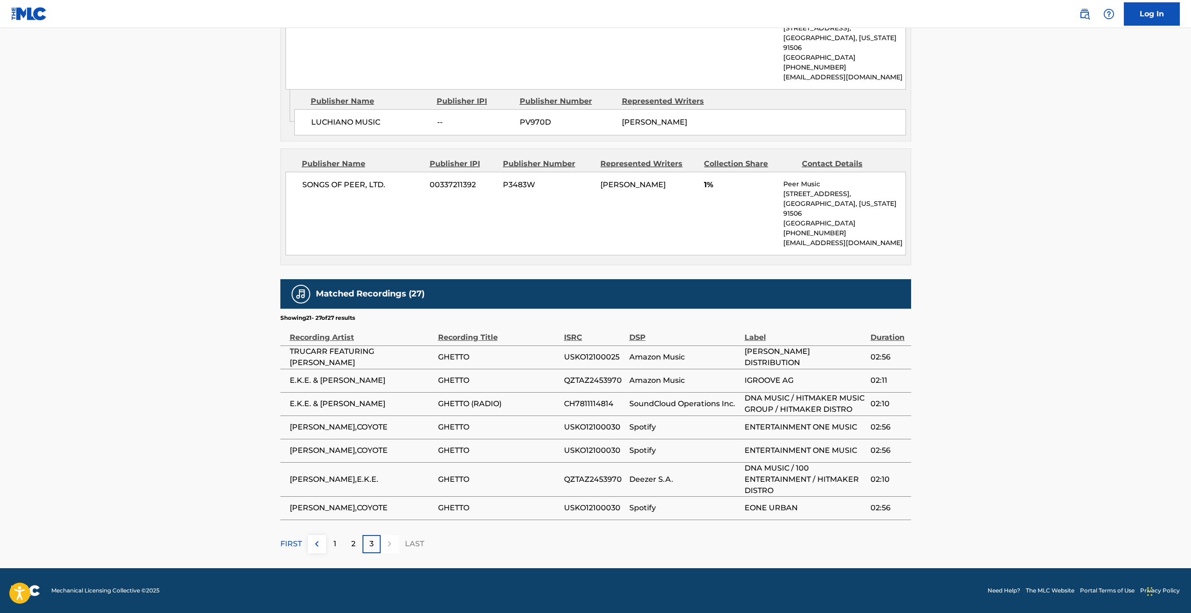
click at [374, 544] on div "3" at bounding box center [371, 544] width 18 height 18
click at [331, 543] on div "1" at bounding box center [335, 544] width 18 height 18
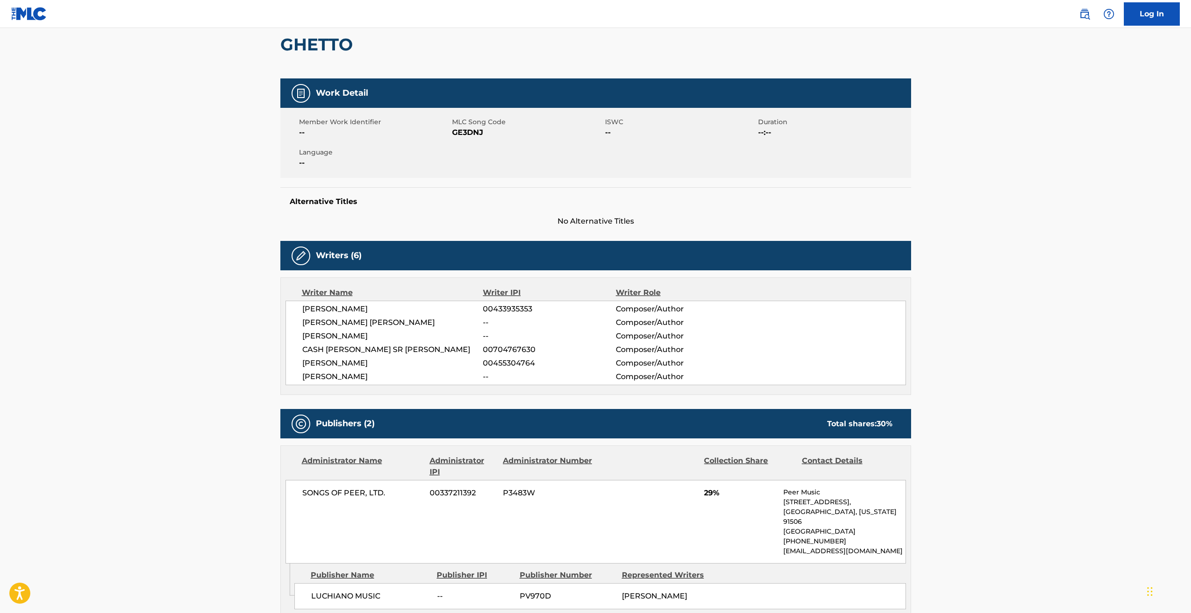
scroll to position [93, 0]
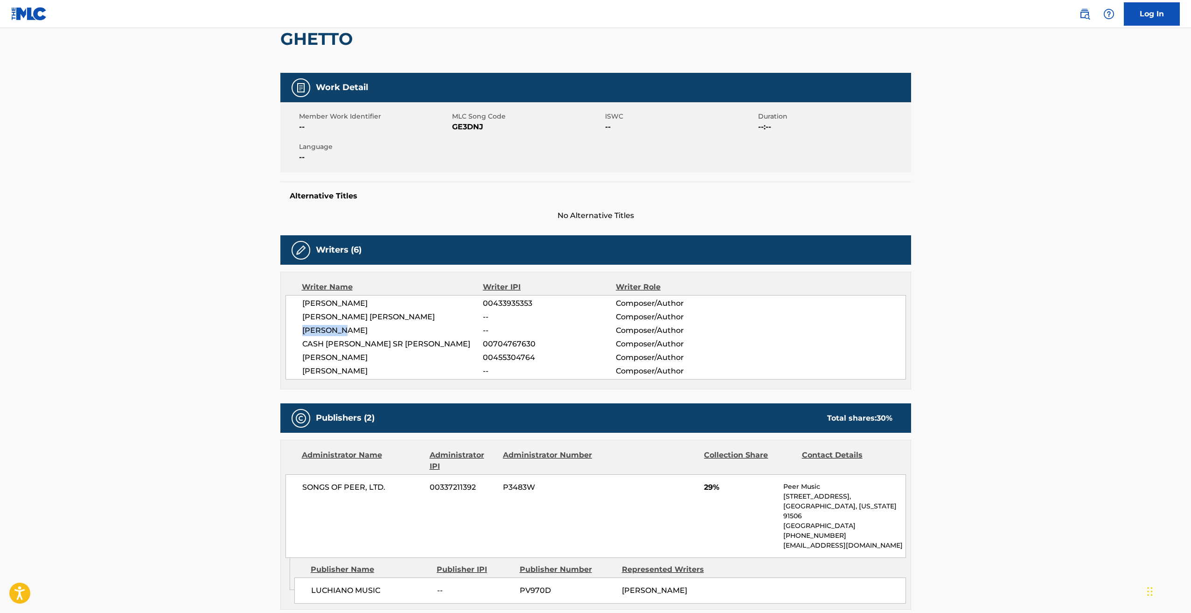
drag, startPoint x: 347, startPoint y: 327, endPoint x: 302, endPoint y: 334, distance: 45.3
click at [302, 334] on span "DARREN CARR" at bounding box center [392, 330] width 181 height 11
drag, startPoint x: 302, startPoint y: 334, endPoint x: 395, endPoint y: 330, distance: 92.5
click at [395, 330] on span "DARREN CARR" at bounding box center [392, 330] width 181 height 11
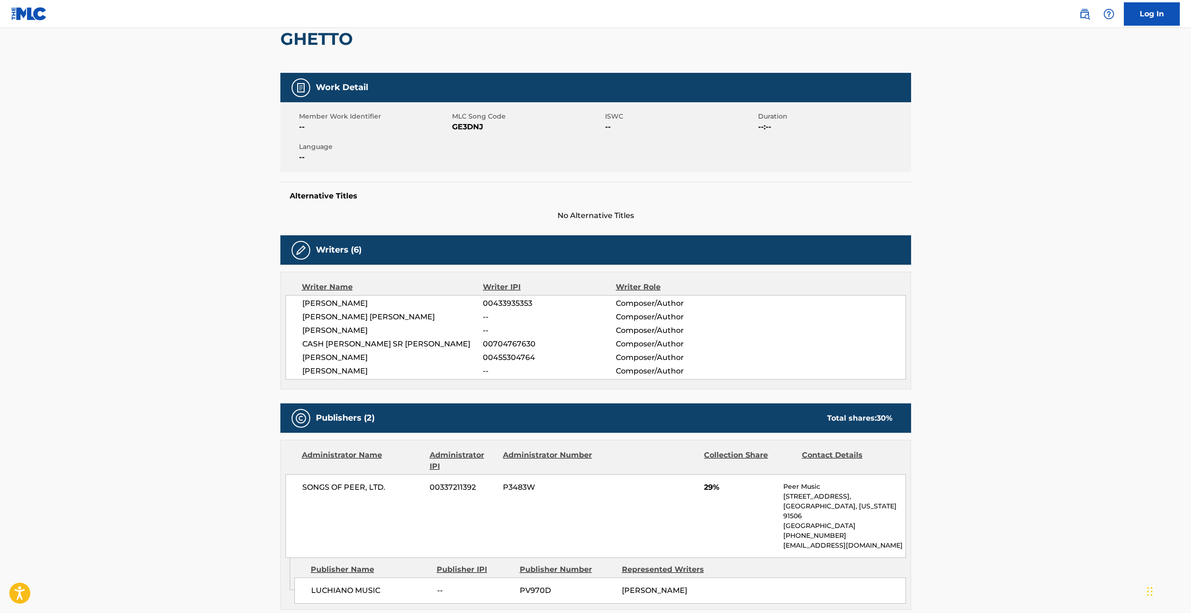
drag, startPoint x: 401, startPoint y: 154, endPoint x: 473, endPoint y: 147, distance: 72.2
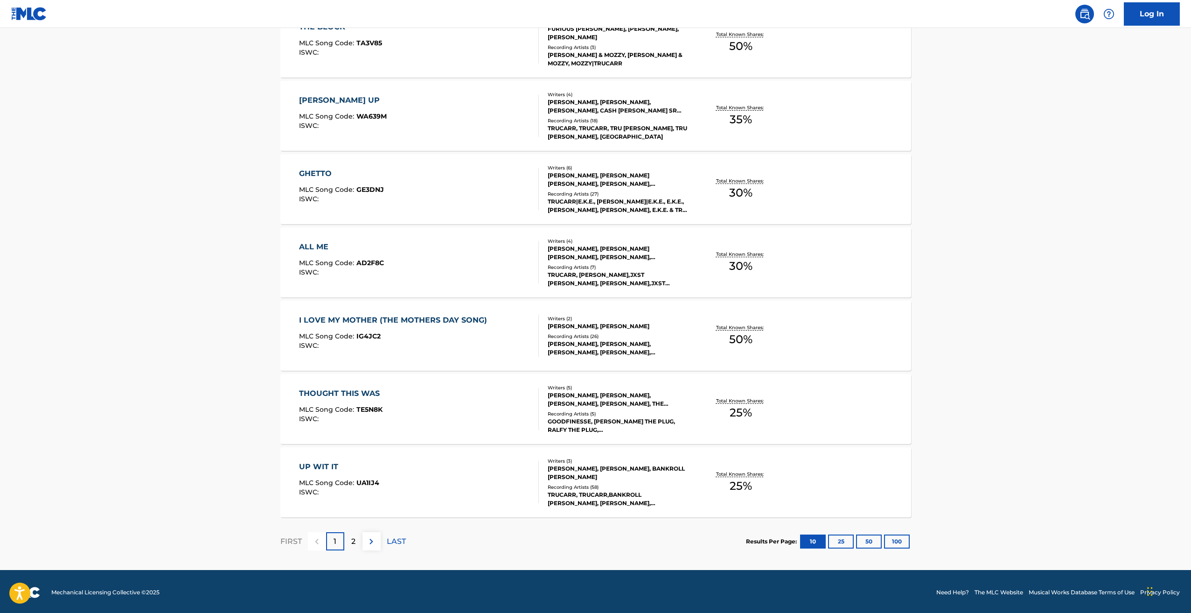
scroll to position [529, 0]
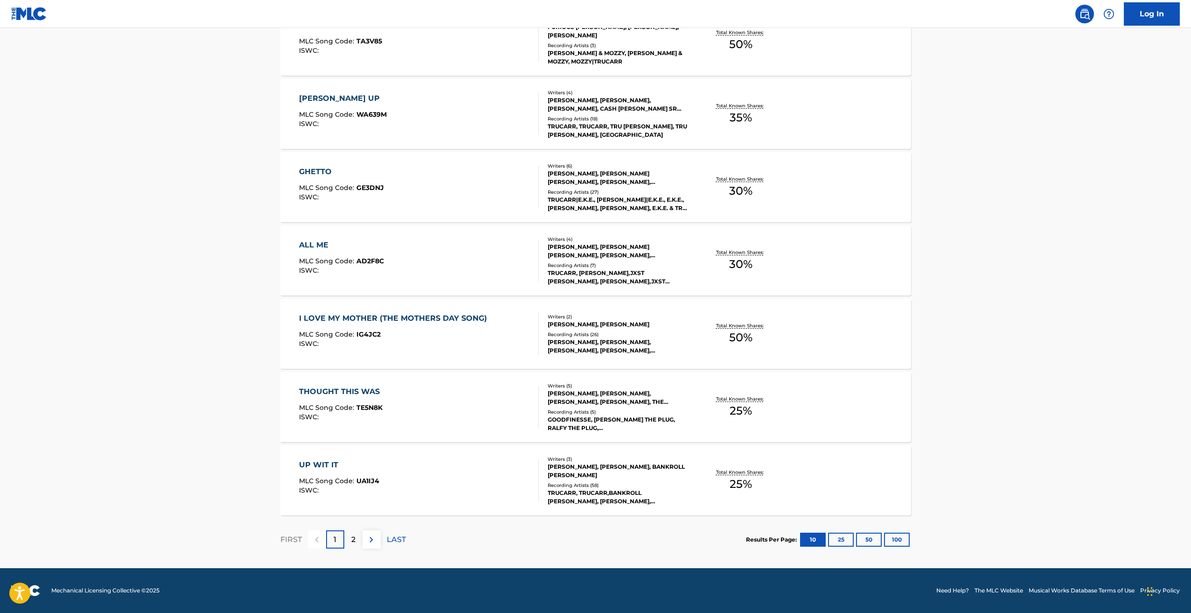
click at [355, 542] on div "2" at bounding box center [353, 539] width 18 height 18
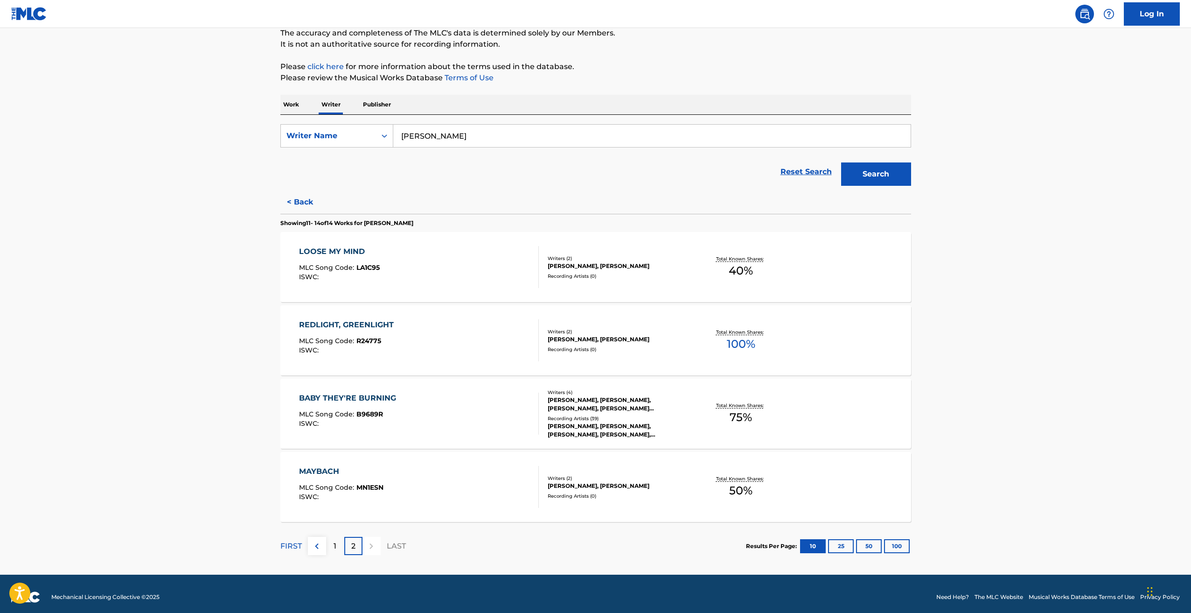
scroll to position [90, 0]
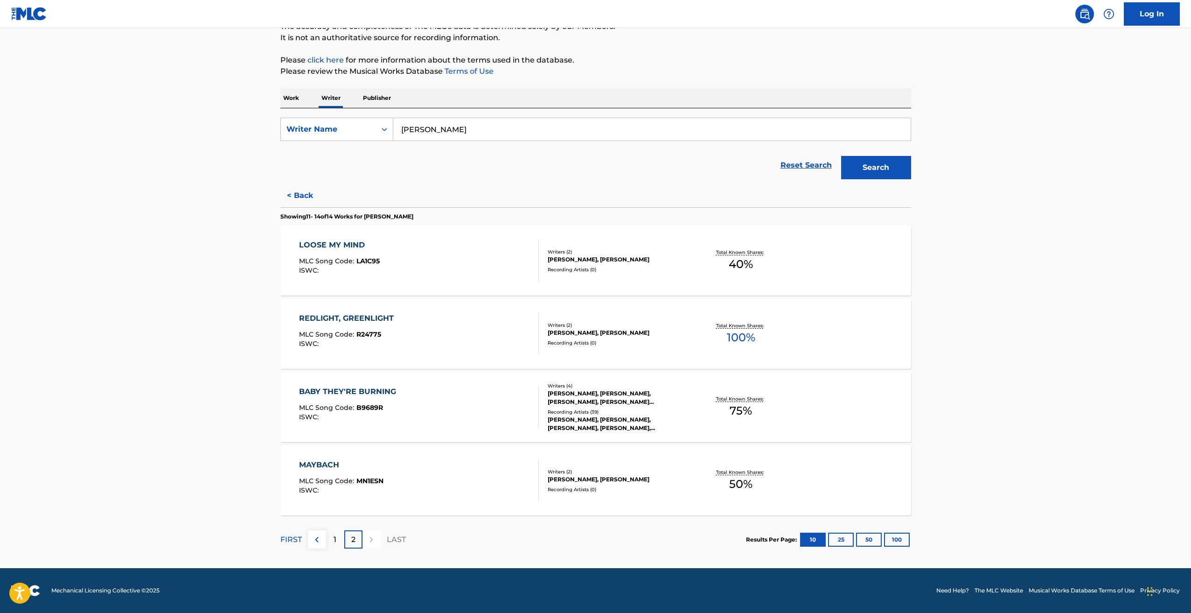
click at [335, 534] on p "1" at bounding box center [335, 539] width 3 height 11
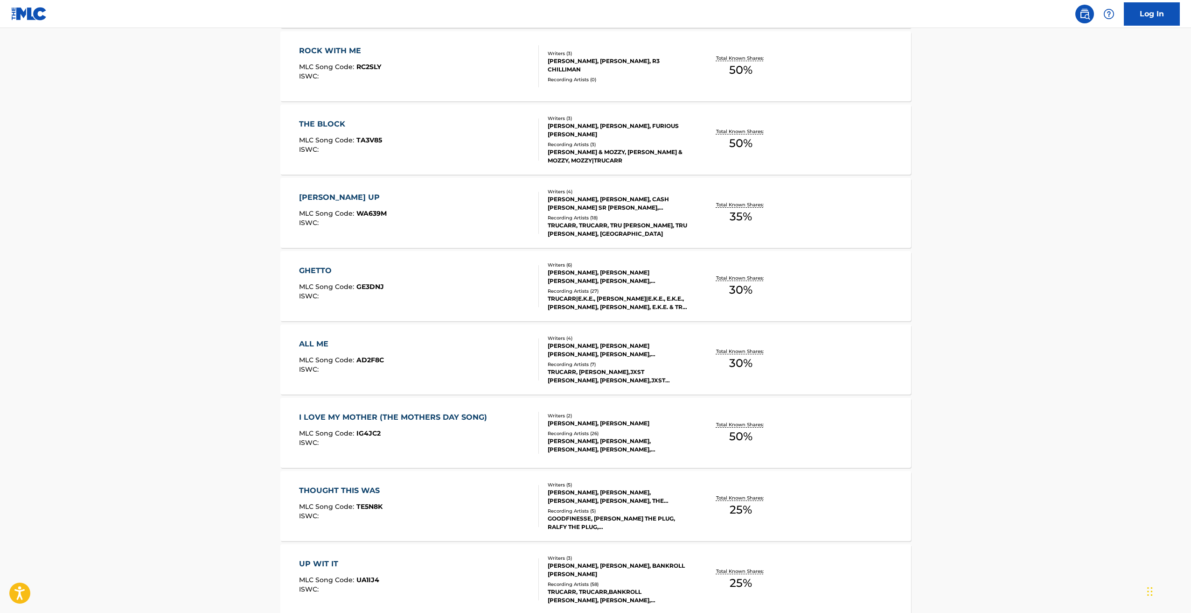
scroll to position [467, 0]
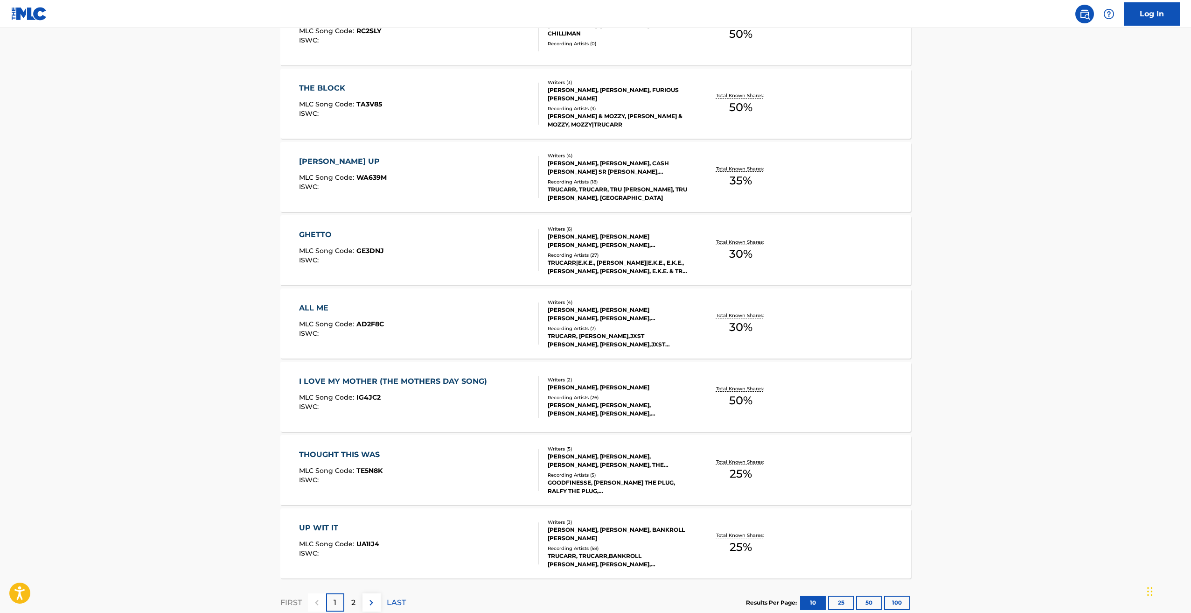
drag, startPoint x: 786, startPoint y: 316, endPoint x: 704, endPoint y: 262, distance: 97.8
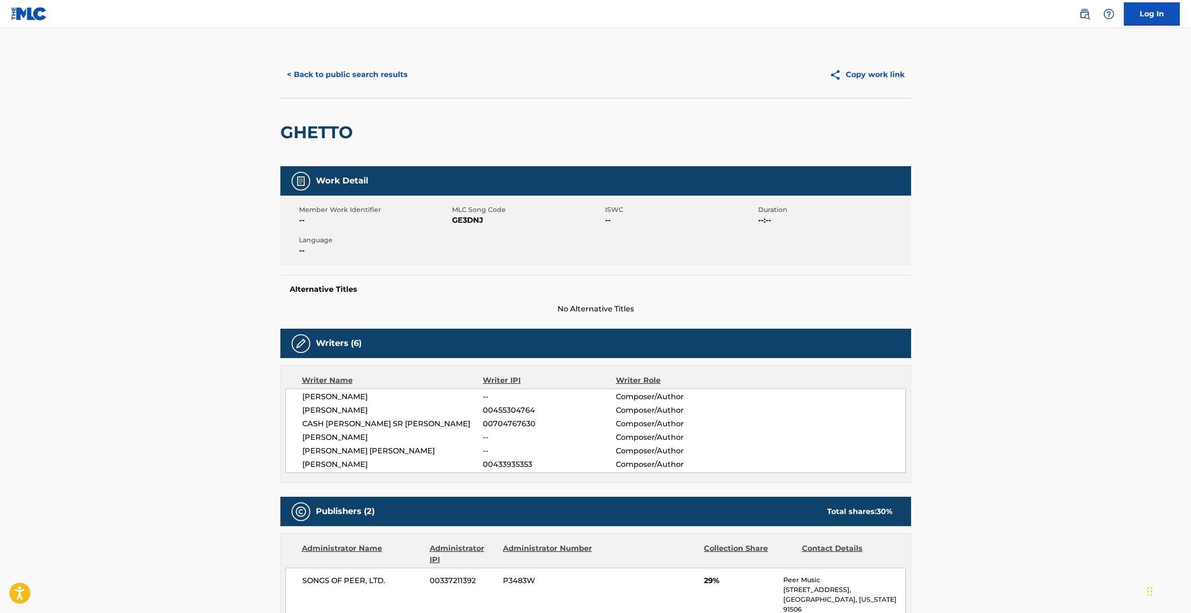
click at [308, 70] on button "< Back to public search results" at bounding box center [347, 74] width 134 height 23
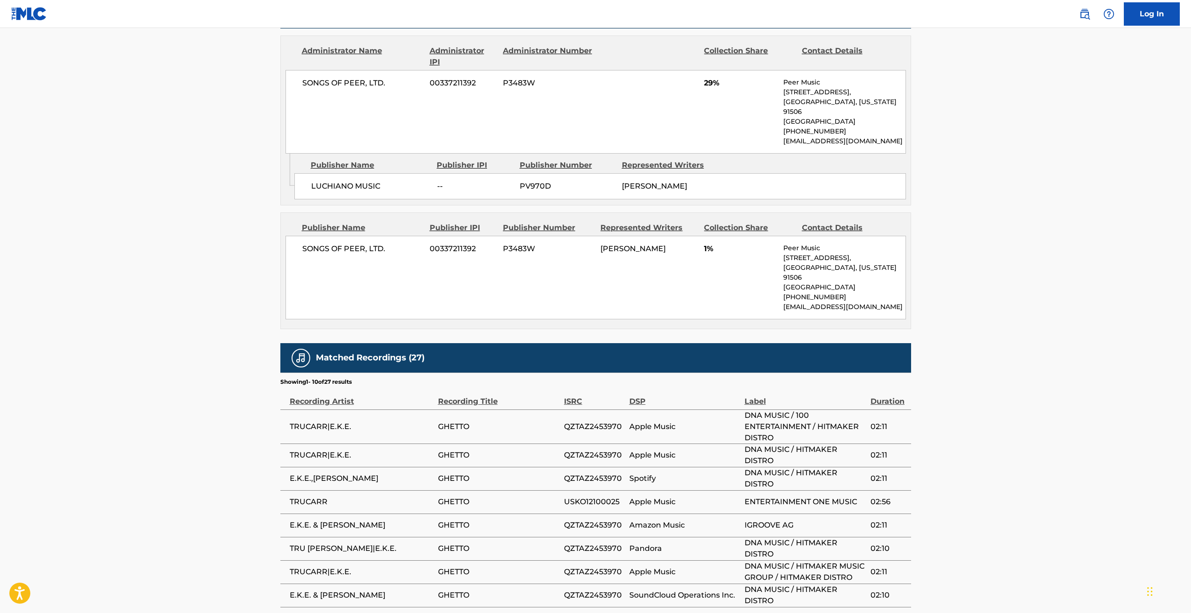
scroll to position [455, 0]
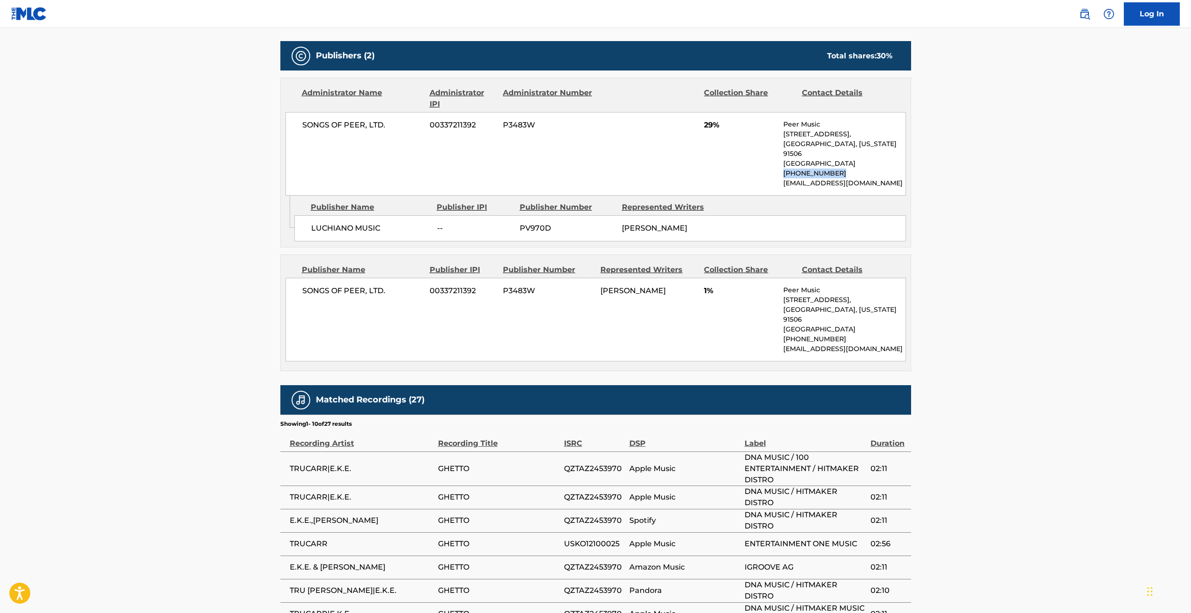
drag, startPoint x: 835, startPoint y: 162, endPoint x: 756, endPoint y: 166, distance: 79.0
click at [756, 166] on div "SONGS OF PEER, LTD. 00337211392 P3483W 29% Peer Music 901 West Alameda Avenue, …" at bounding box center [595, 154] width 620 height 84
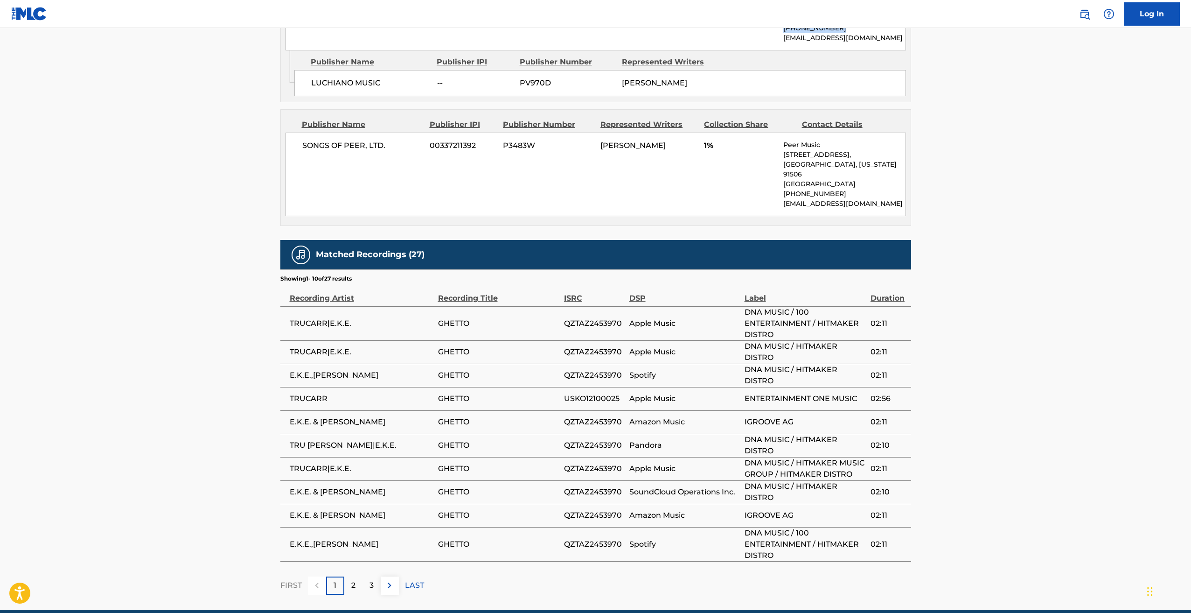
scroll to position [595, 0]
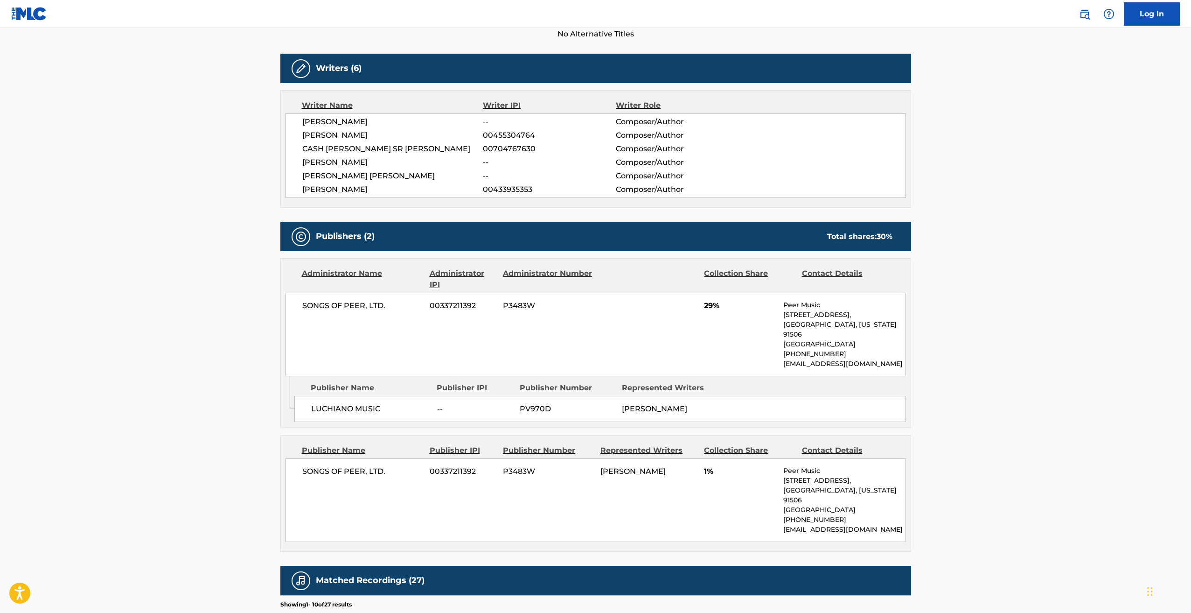
scroll to position [280, 0]
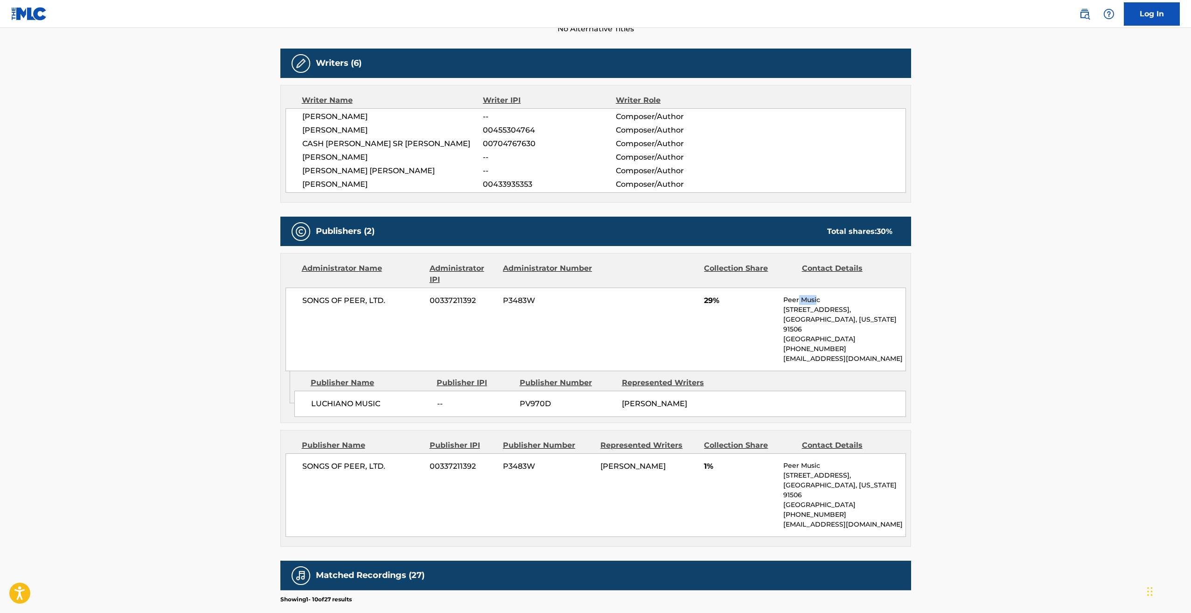
drag, startPoint x: 817, startPoint y: 297, endPoint x: 798, endPoint y: 297, distance: 18.7
click at [798, 297] on p "Peer Music" at bounding box center [844, 300] width 122 height 10
drag, startPoint x: 822, startPoint y: 298, endPoint x: 779, endPoint y: 297, distance: 42.5
click at [779, 297] on div "SONGS OF PEER, LTD. 00337211392 P3483W 29% Peer Music 901 West Alameda Avenue, …" at bounding box center [595, 329] width 620 height 84
copy div "Peer Music"
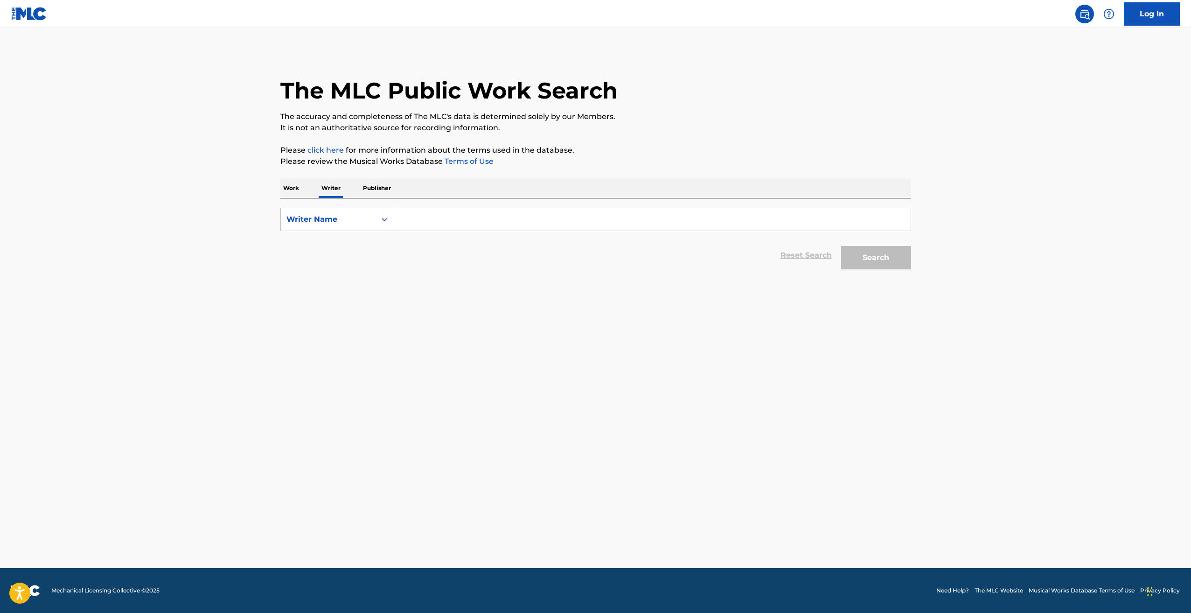
click at [378, 187] on p "Publisher" at bounding box center [377, 188] width 34 height 20
click at [423, 215] on input "Search Form" at bounding box center [651, 219] width 517 height 22
paste input "Peer Music"
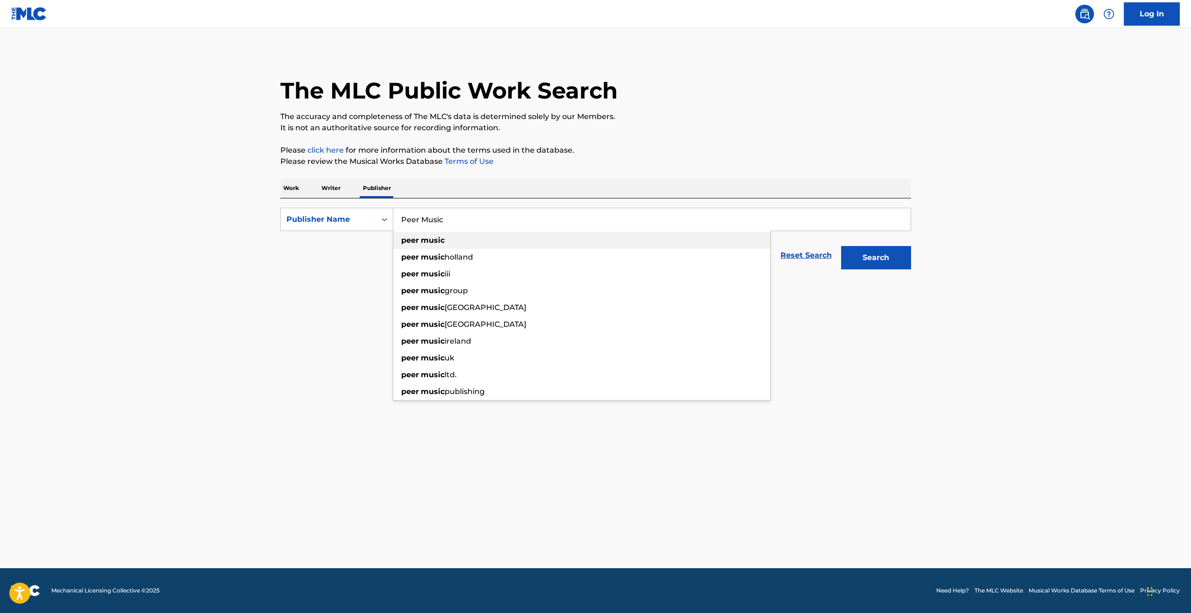
click at [452, 240] on div "peer music" at bounding box center [581, 240] width 377 height 17
type input "peer music"
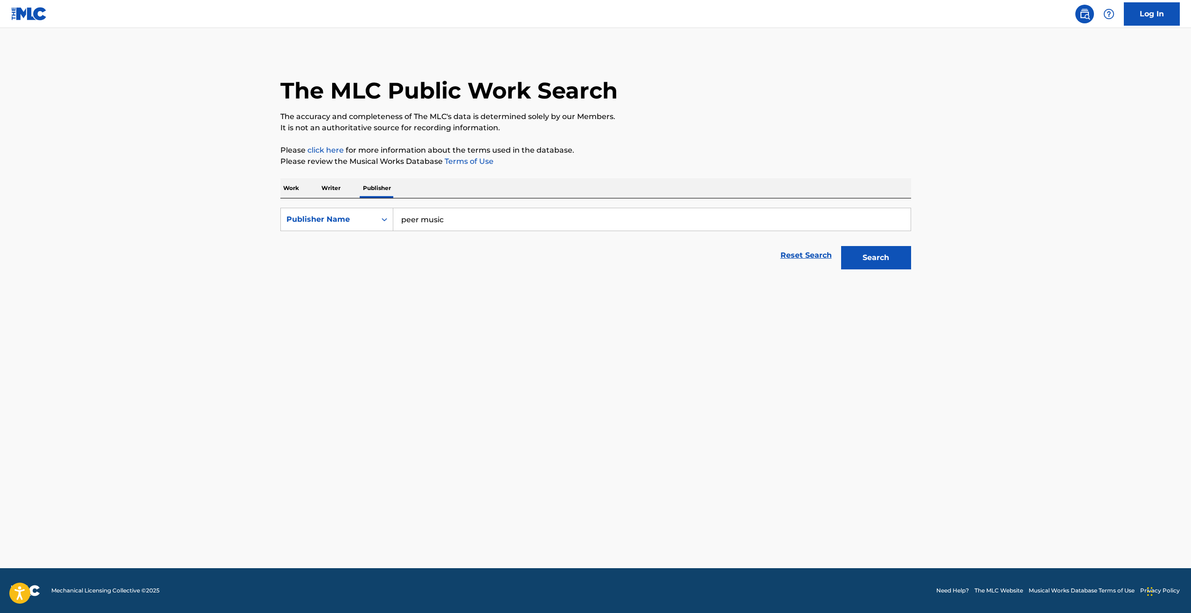
click at [862, 254] on button "Search" at bounding box center [876, 257] width 70 height 23
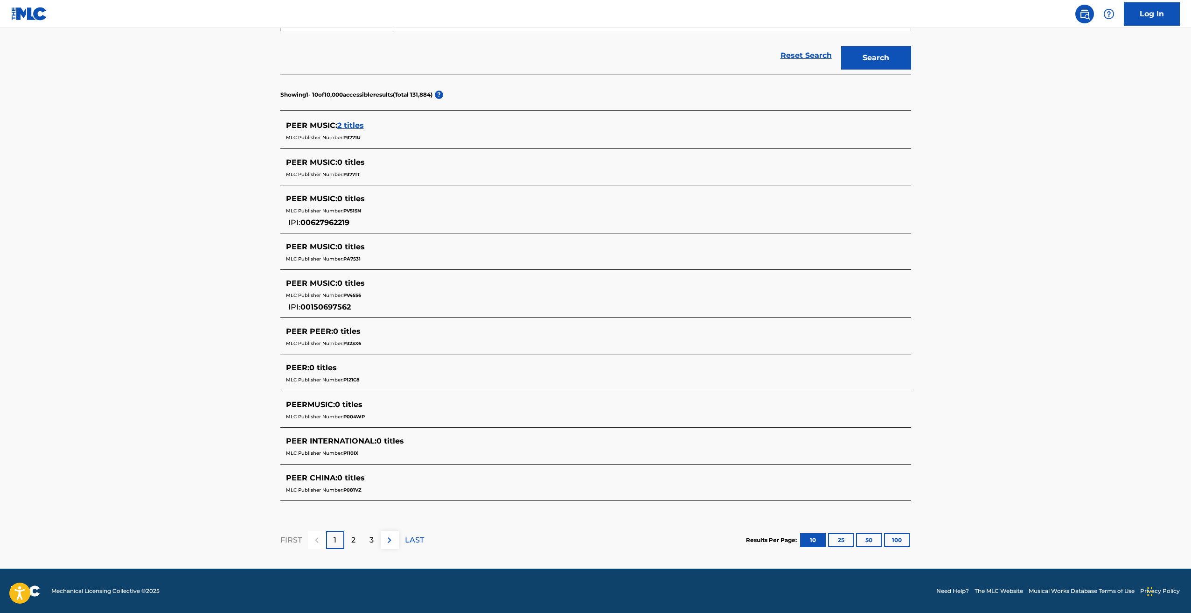
scroll to position [200, 0]
click at [350, 121] on span "2 titles" at bounding box center [350, 124] width 27 height 9
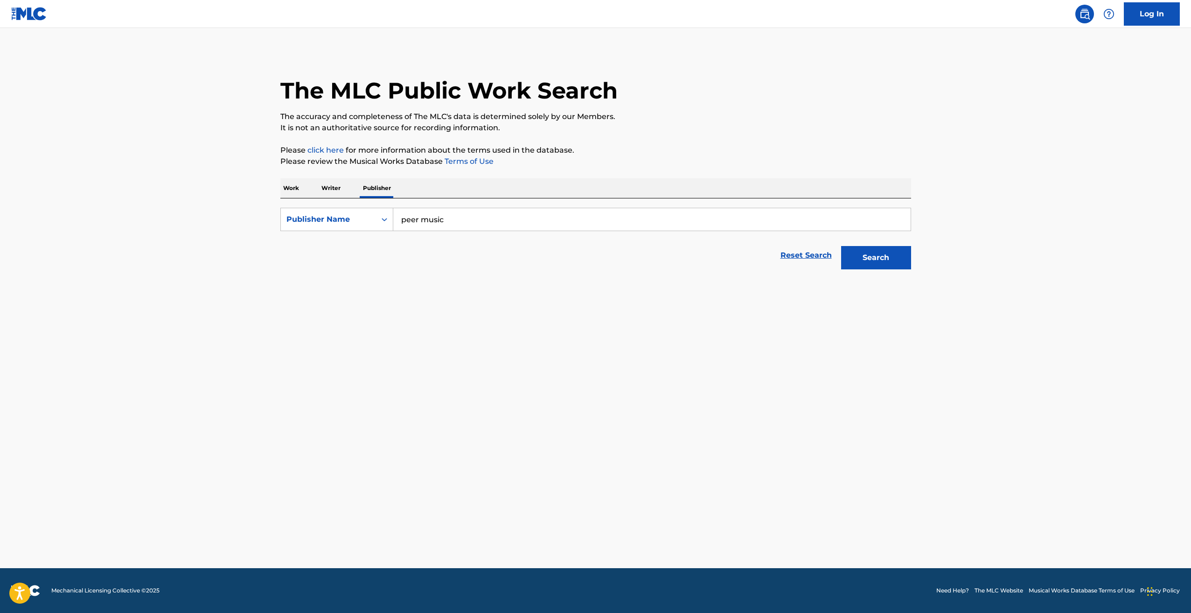
scroll to position [0, 0]
paste input "Peer Music"
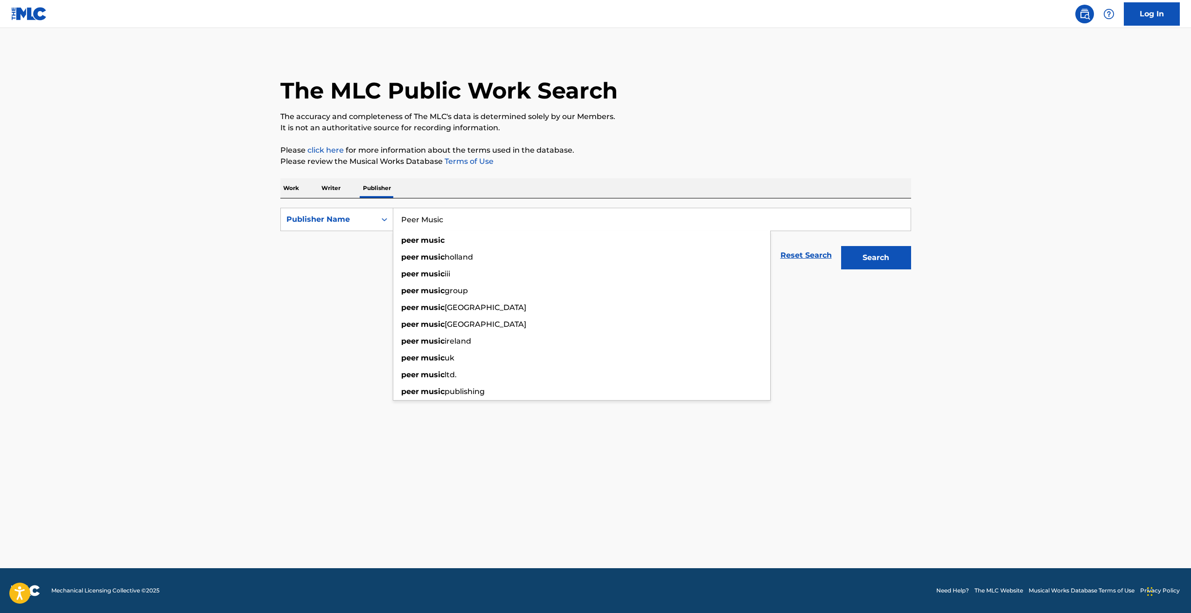
type input "Peer Music"
click at [858, 261] on button "Search" at bounding box center [876, 257] width 70 height 23
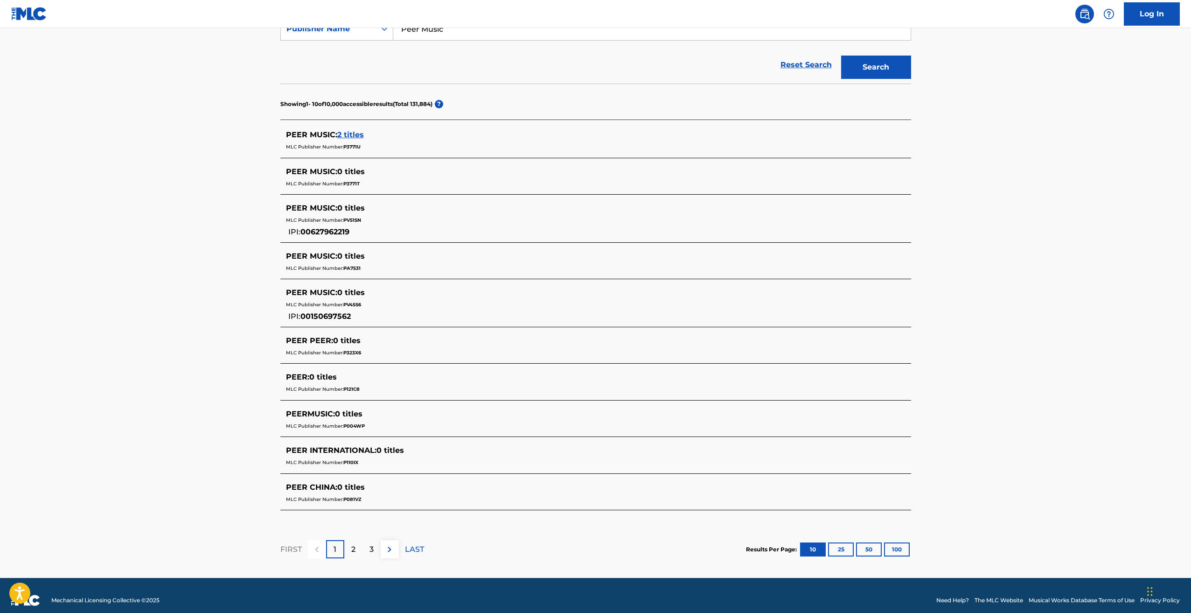
scroll to position [200, 0]
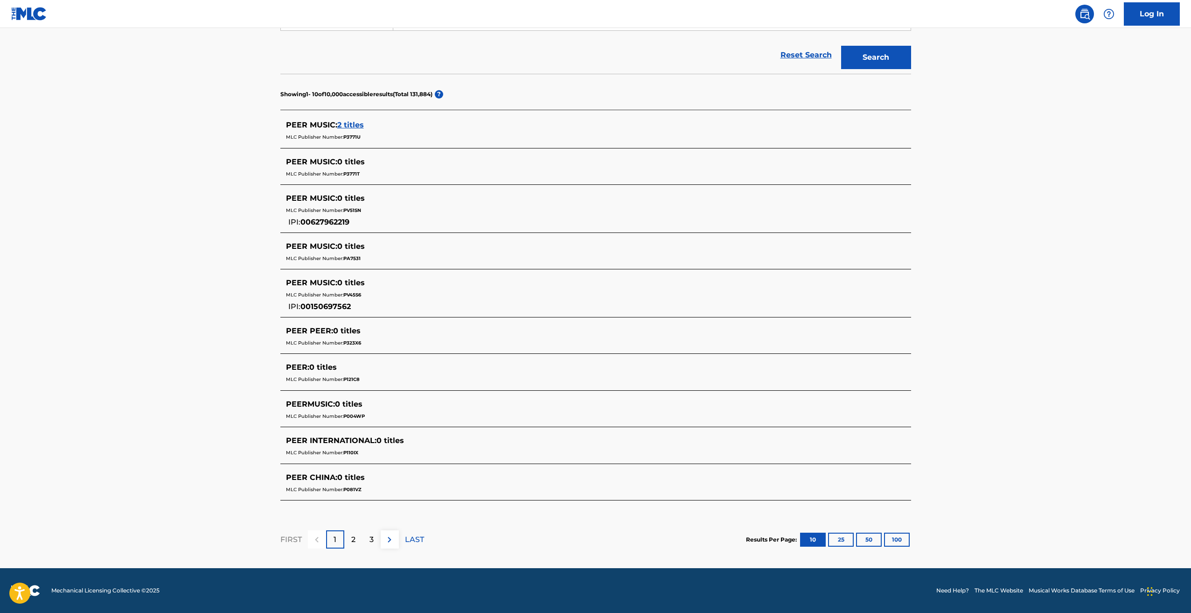
click at [354, 535] on p "2" at bounding box center [353, 539] width 4 height 11
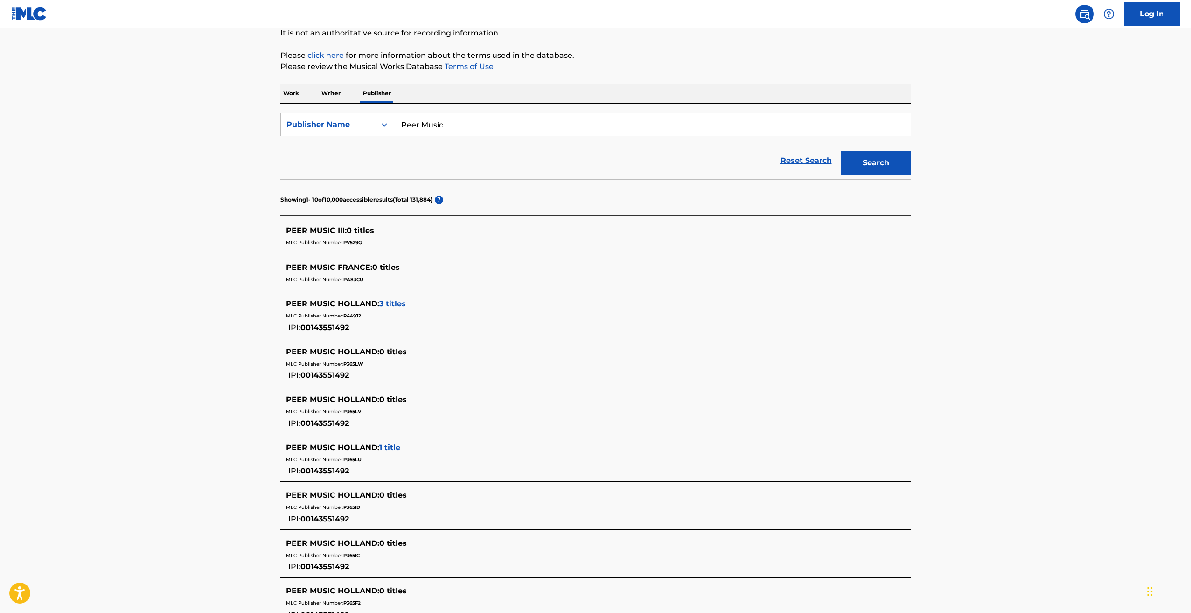
scroll to position [140, 0]
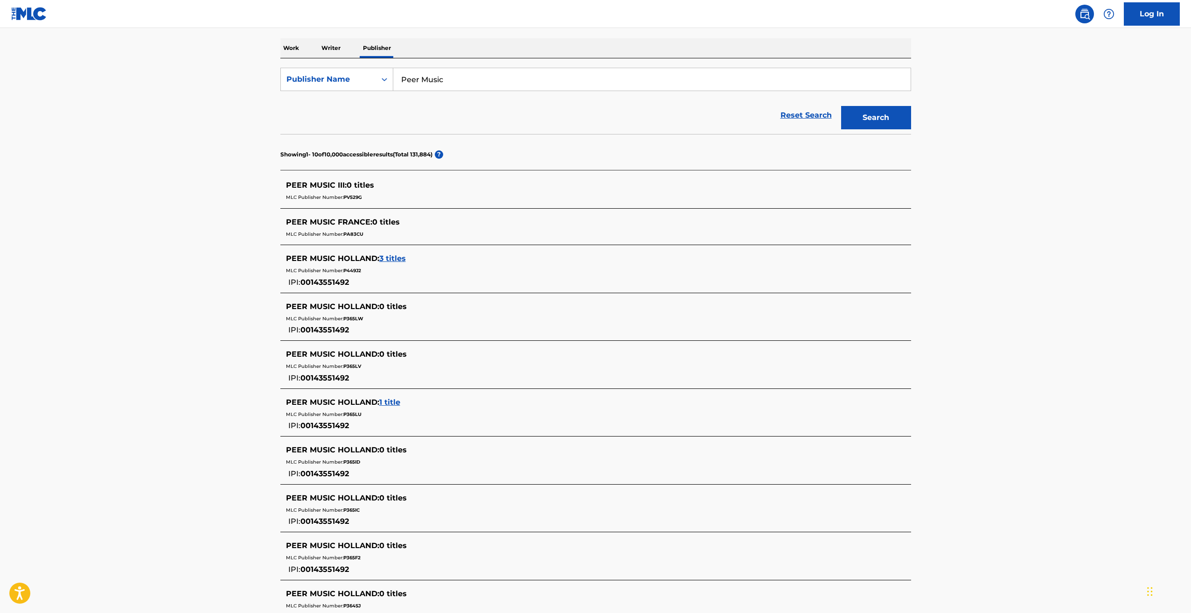
click at [393, 253] on div "PEER MUSIC HOLLAND : 3 titles" at bounding box center [583, 258] width 595 height 11
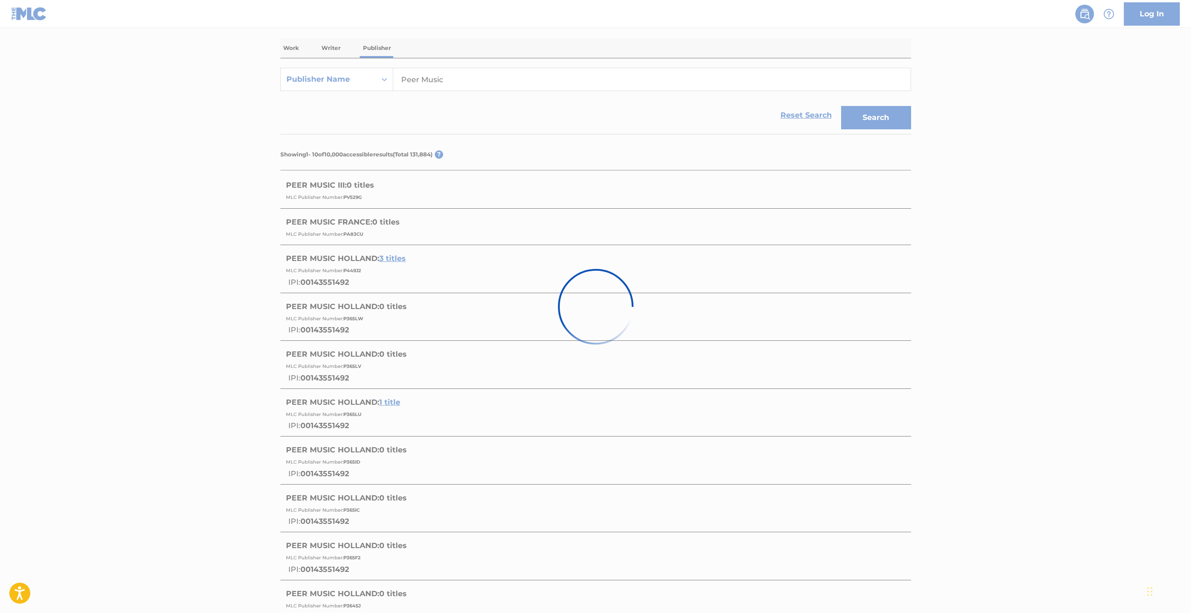
scroll to position [50, 0]
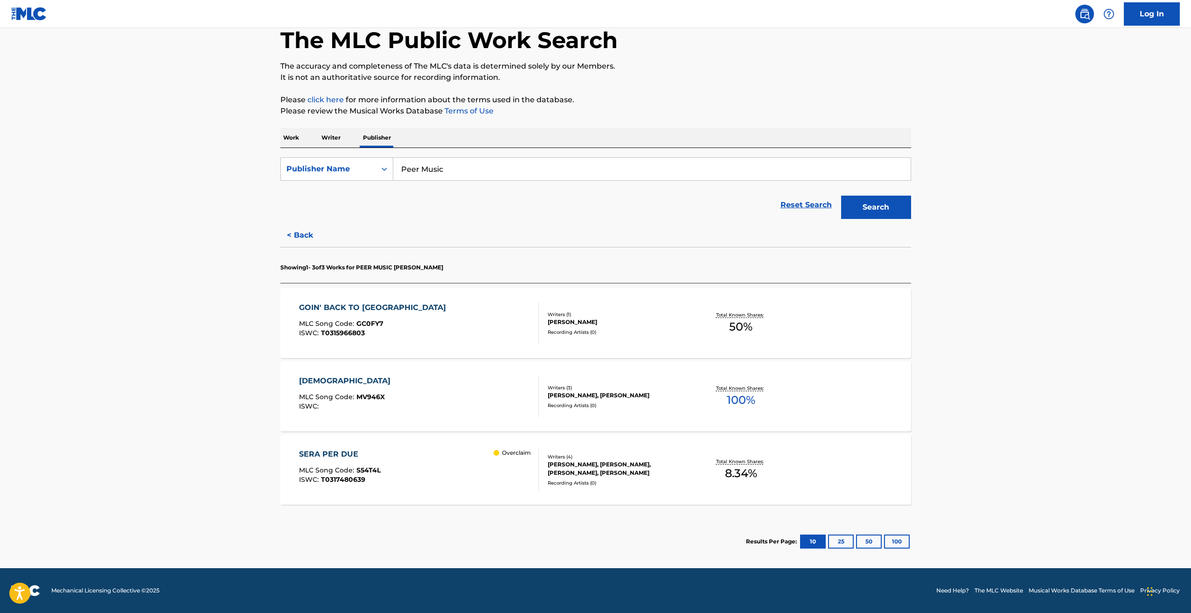
click at [304, 230] on button "< Back" at bounding box center [308, 234] width 56 height 23
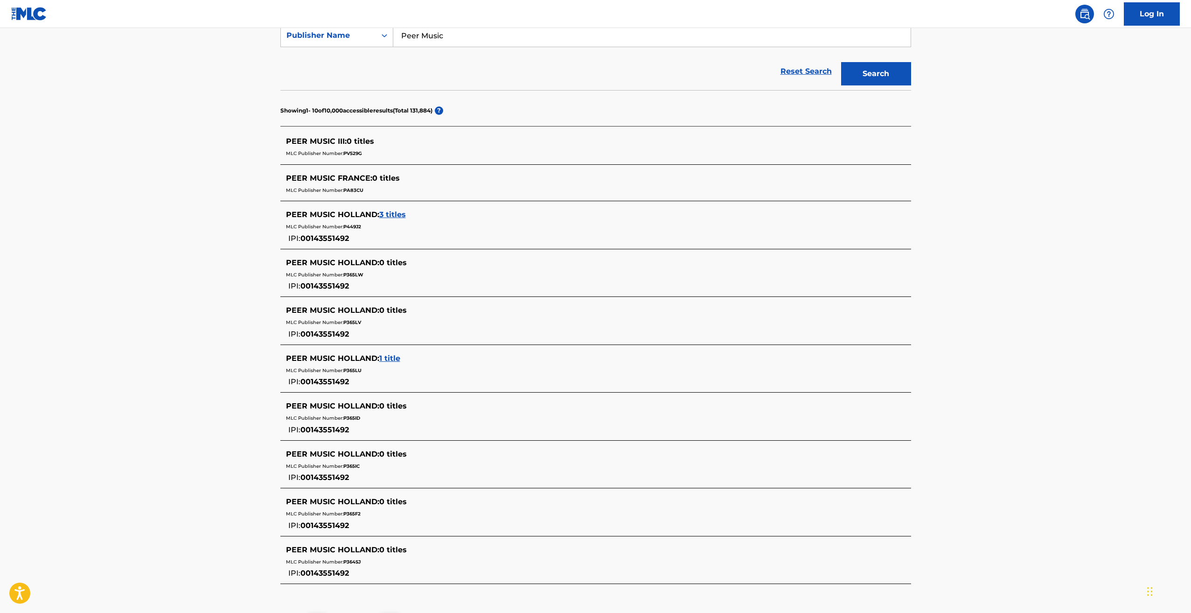
scroll to position [190, 0]
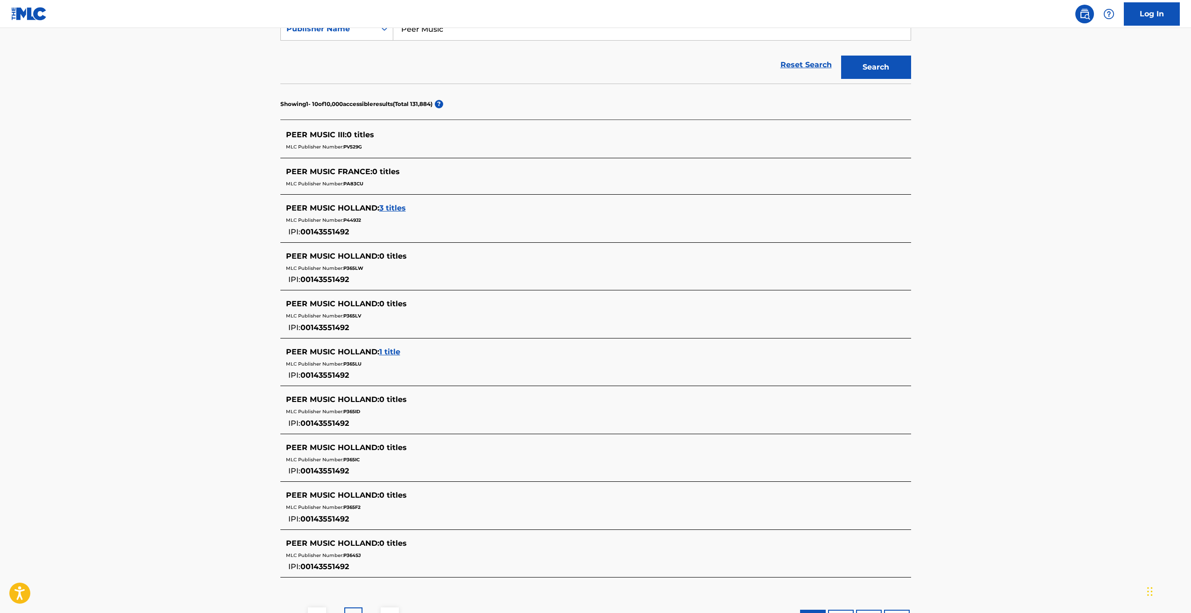
click at [387, 348] on span "1 title" at bounding box center [389, 351] width 21 height 9
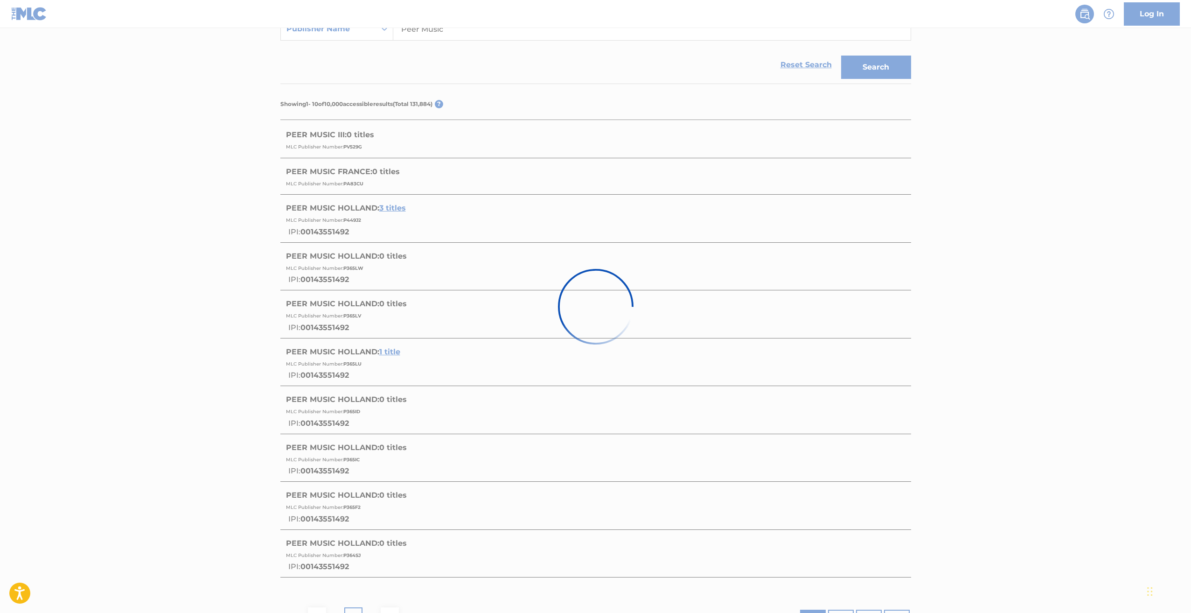
scroll to position [0, 0]
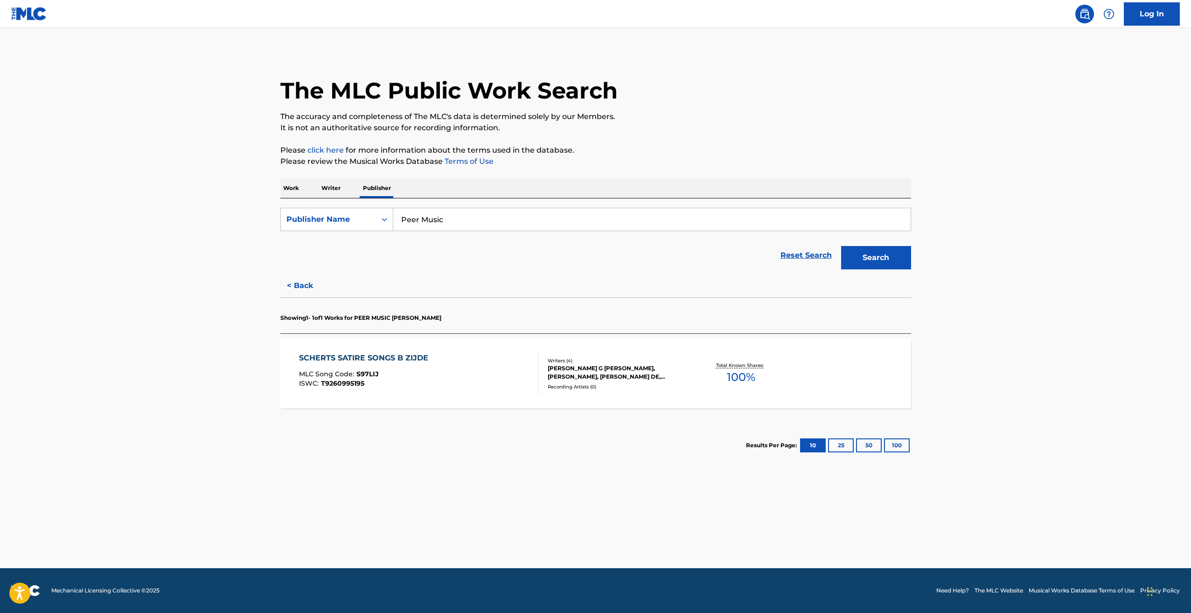
click at [284, 292] on button "< Back" at bounding box center [308, 285] width 56 height 23
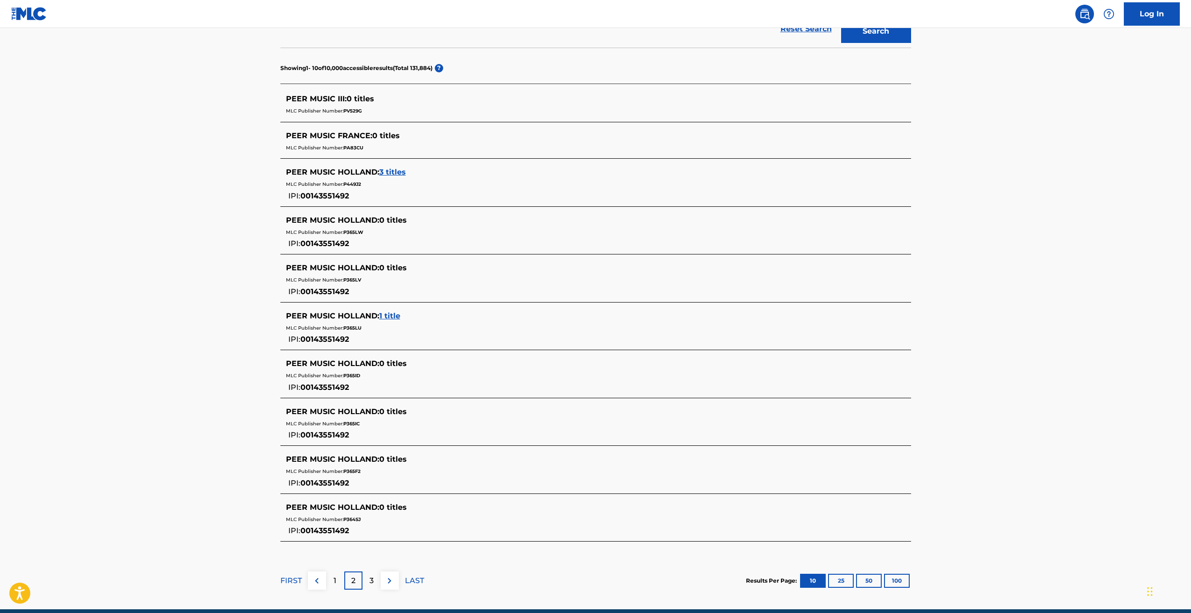
scroll to position [267, 0]
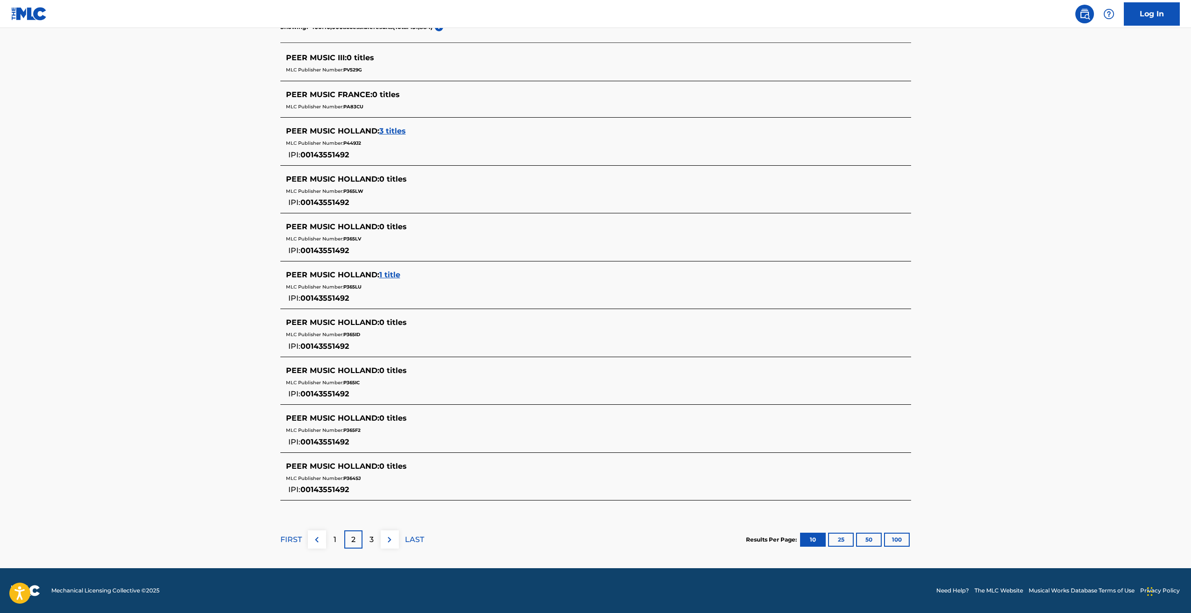
click at [379, 536] on div "3" at bounding box center [371, 539] width 18 height 18
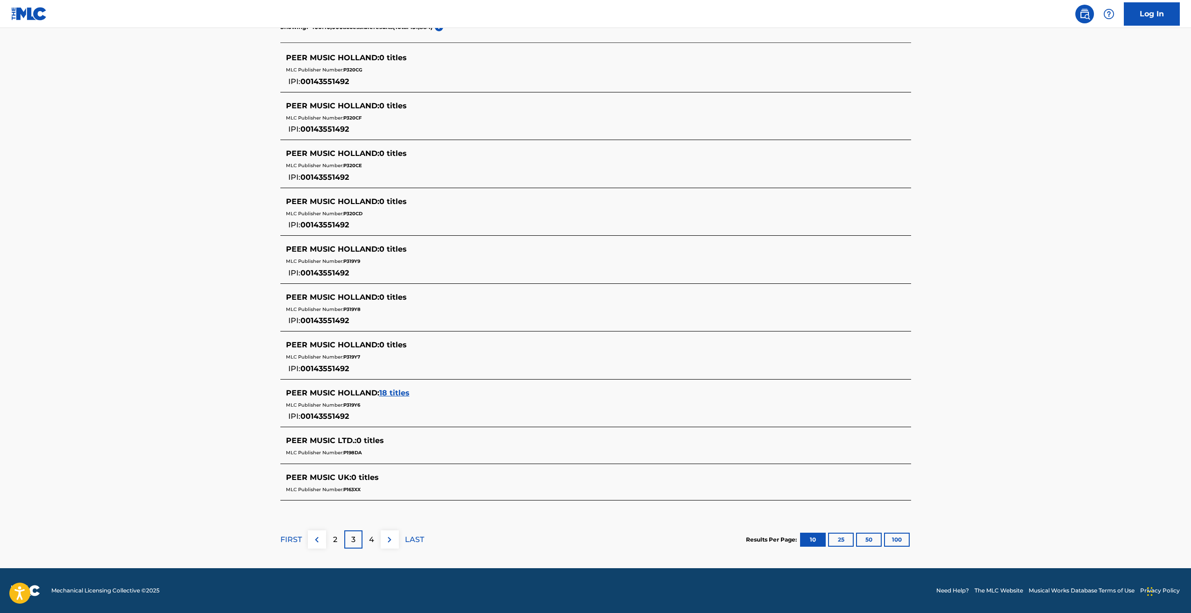
click at [393, 390] on span "18 titles" at bounding box center [394, 392] width 30 height 9
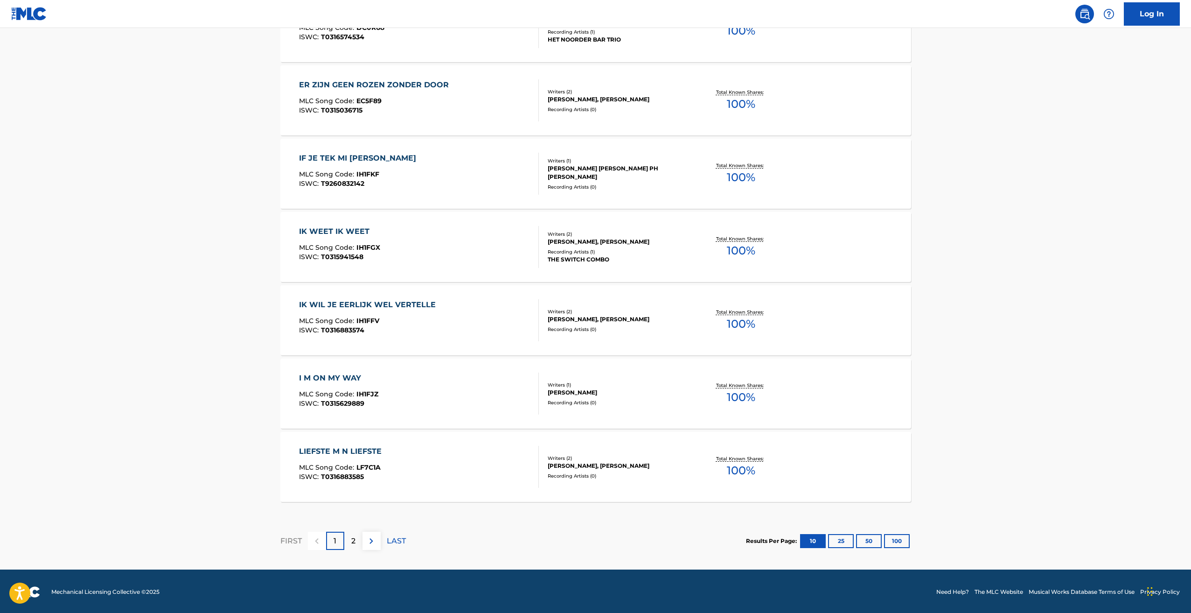
scroll to position [567, 0]
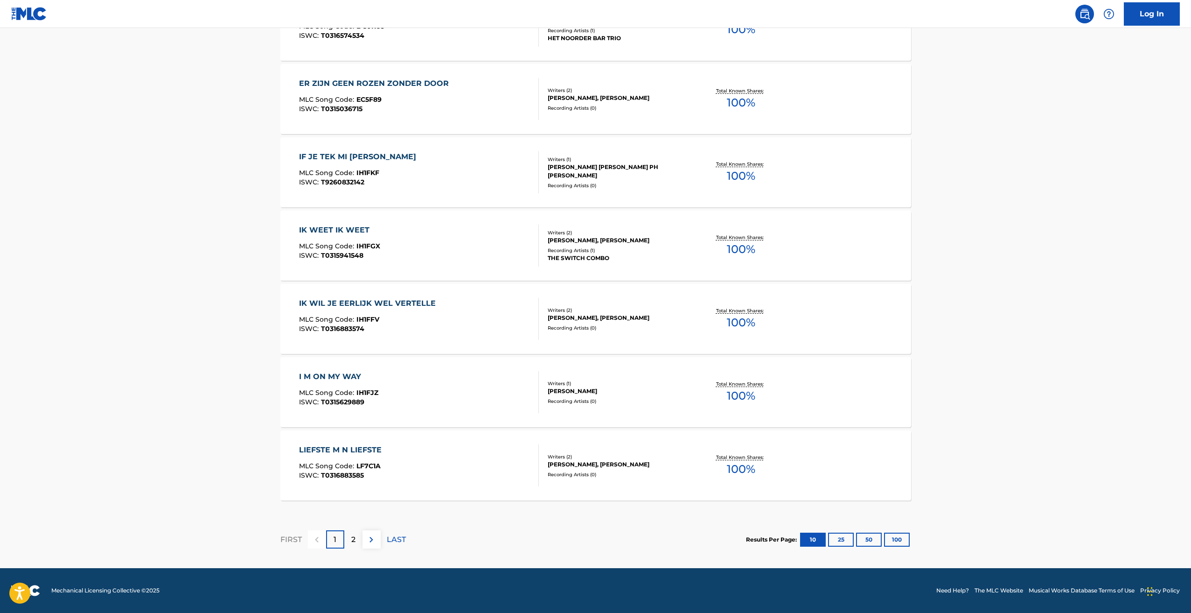
click at [350, 534] on div "2" at bounding box center [353, 539] width 18 height 18
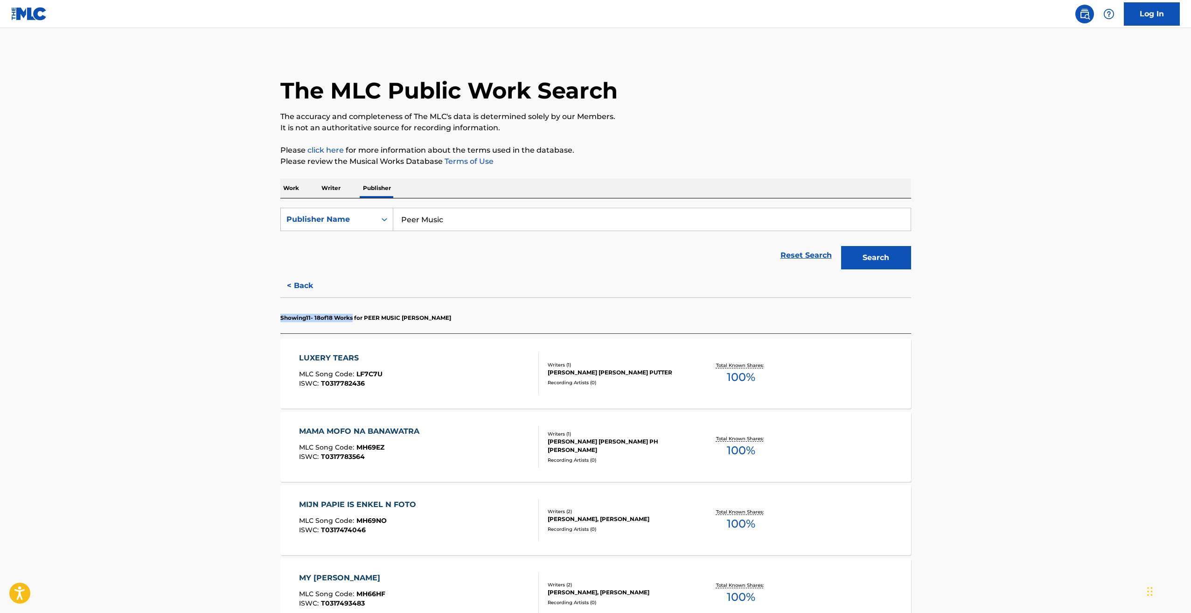
click at [309, 282] on button "< Back" at bounding box center [308, 285] width 56 height 23
